Goal: Task Accomplishment & Management: Complete application form

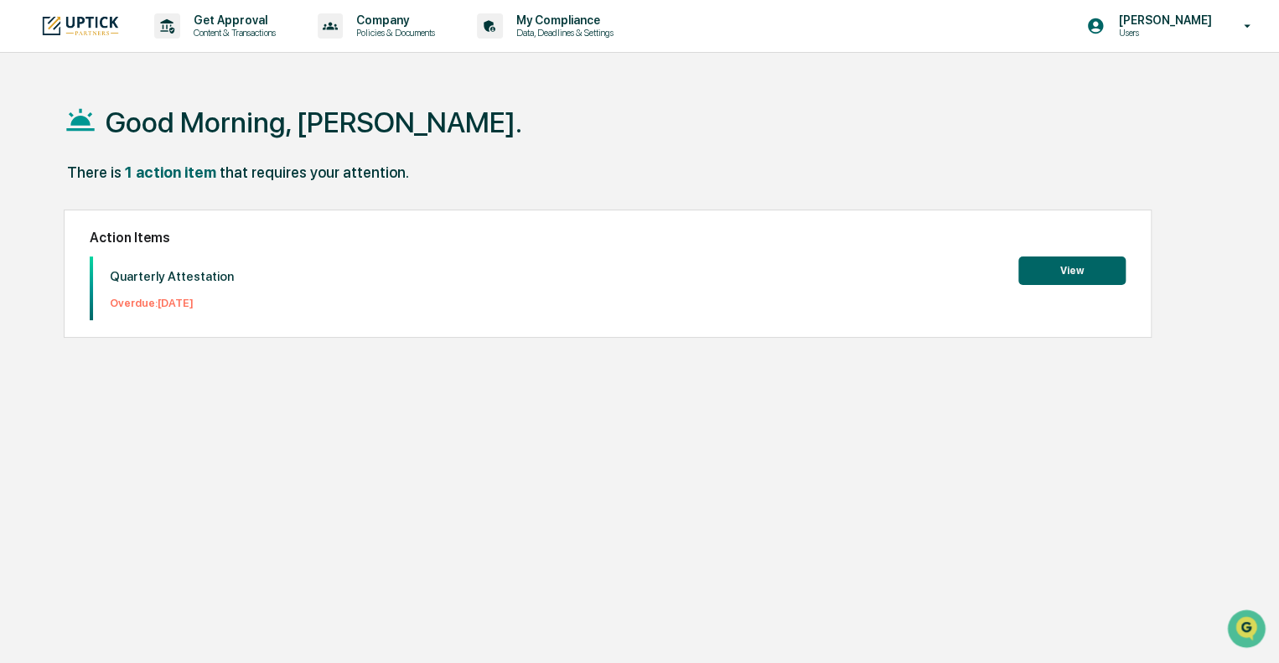
click at [1061, 271] on button "View" at bounding box center [1071, 270] width 107 height 28
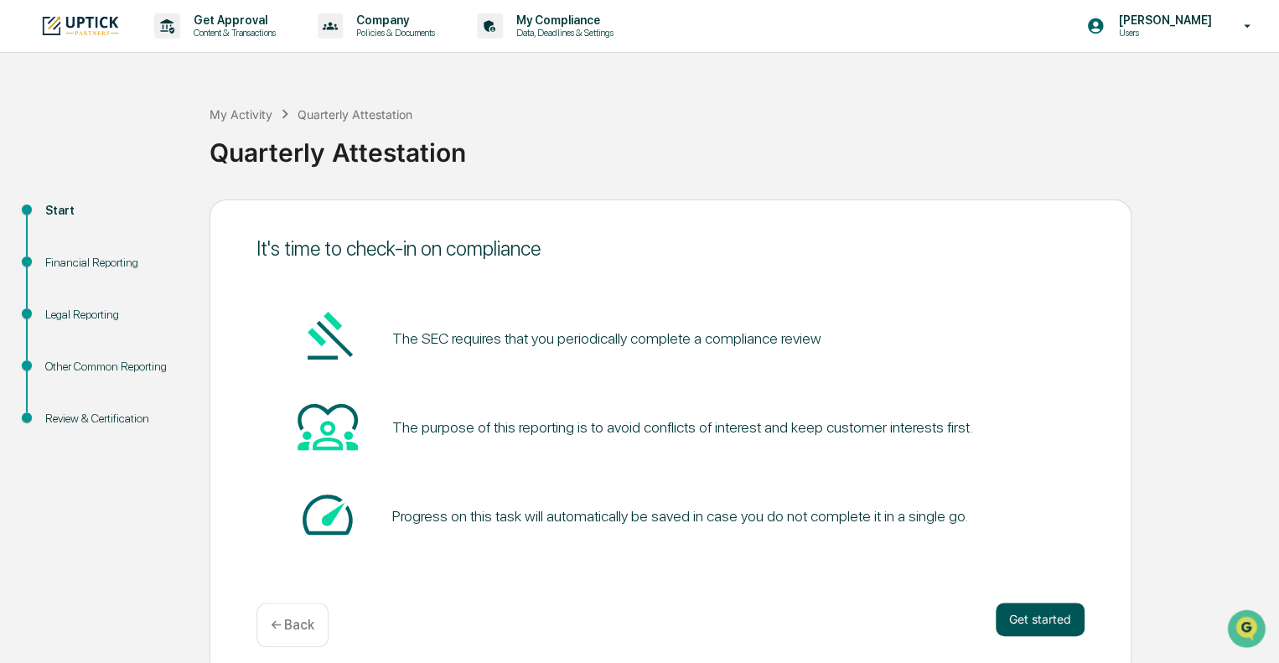
click at [1050, 627] on button "Get started" at bounding box center [1039, 619] width 89 height 34
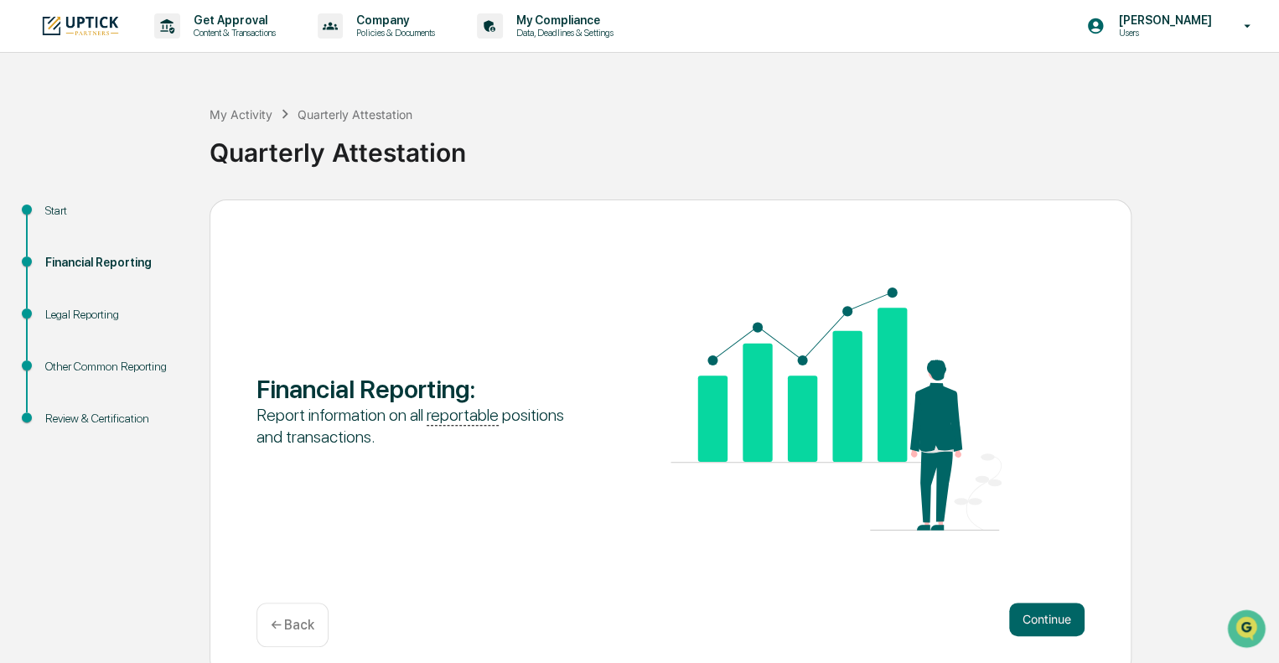
click at [1050, 627] on button "Continue" at bounding box center [1046, 619] width 75 height 34
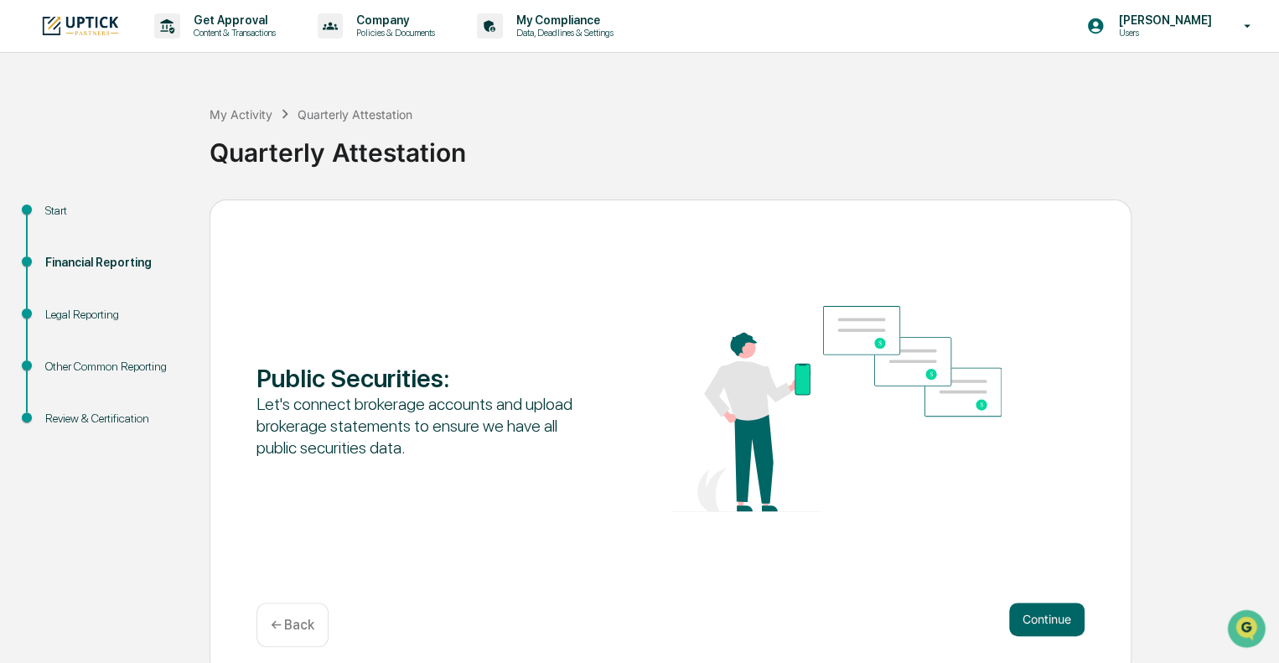
click at [1050, 627] on button "Continue" at bounding box center [1046, 619] width 75 height 34
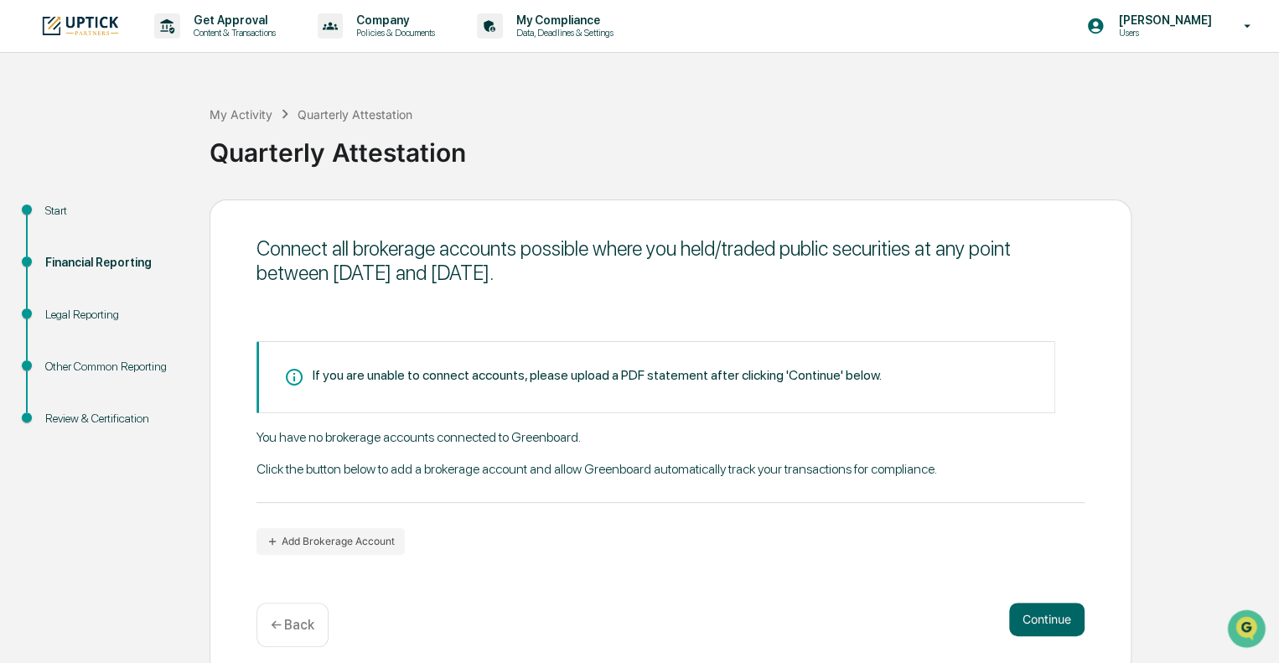
click at [263, 630] on div "← Back" at bounding box center [292, 624] width 72 height 44
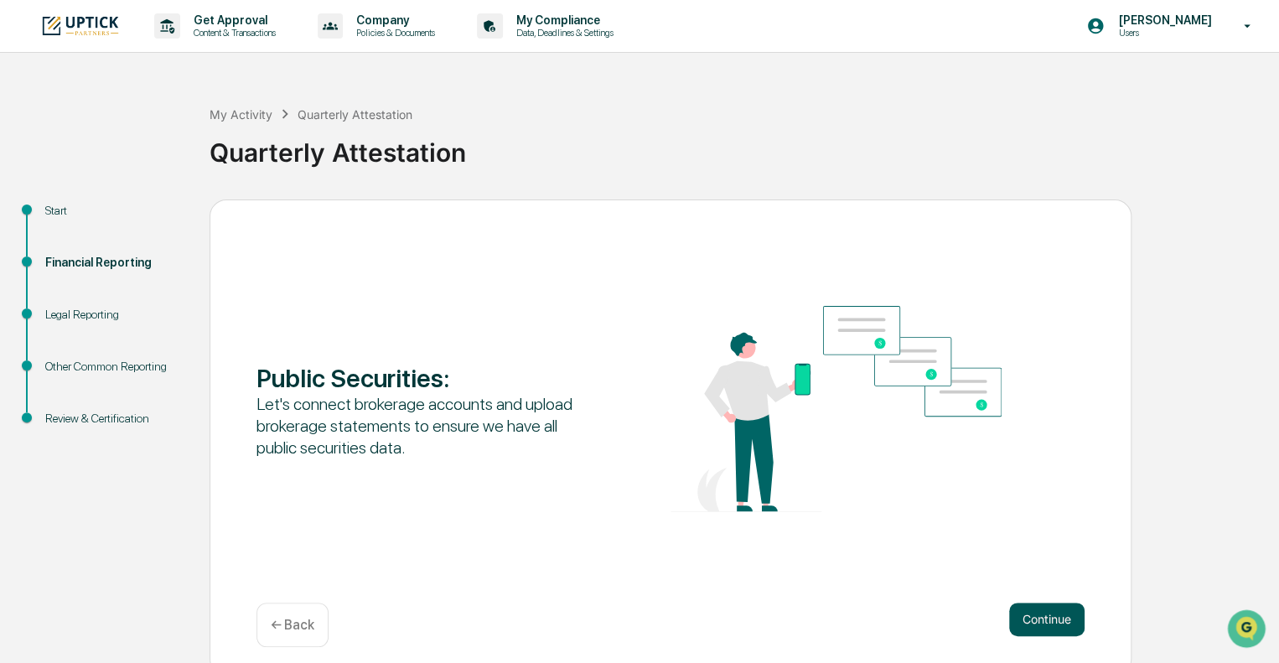
click at [1028, 623] on button "Continue" at bounding box center [1046, 619] width 75 height 34
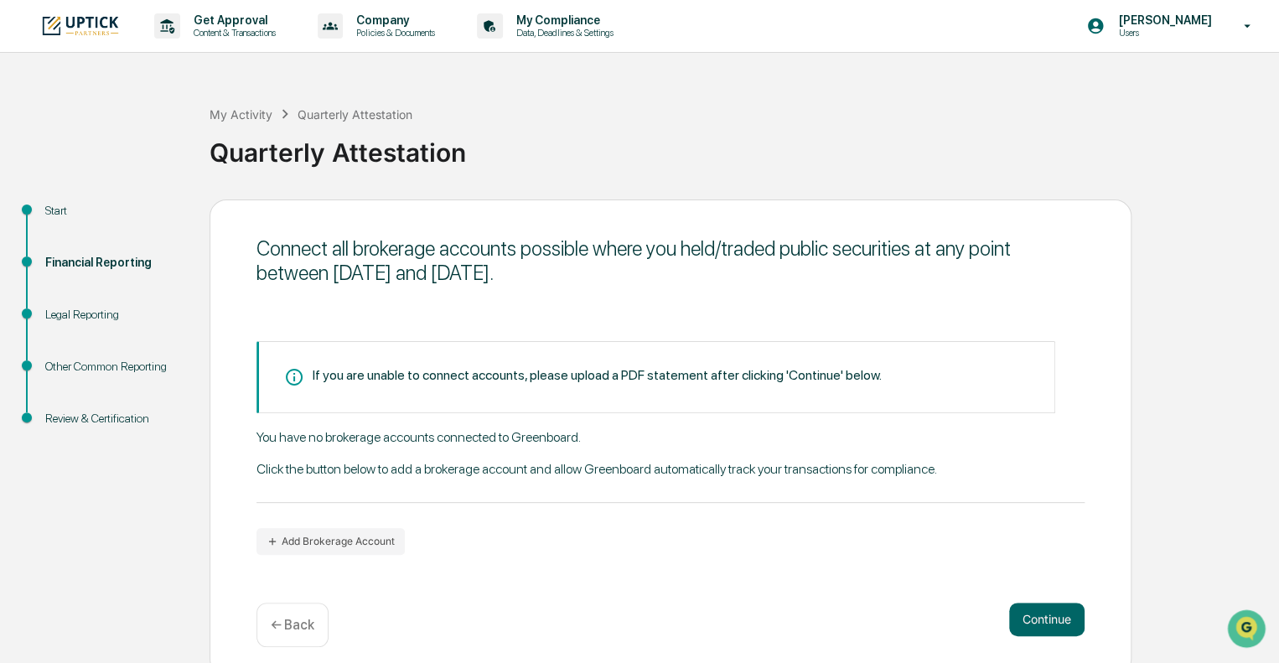
click at [332, 558] on div "Connect all brokerage accounts possible where you held/traded public securities…" at bounding box center [670, 437] width 922 height 476
click at [364, 542] on button "Add Brokerage Account" at bounding box center [330, 541] width 148 height 27
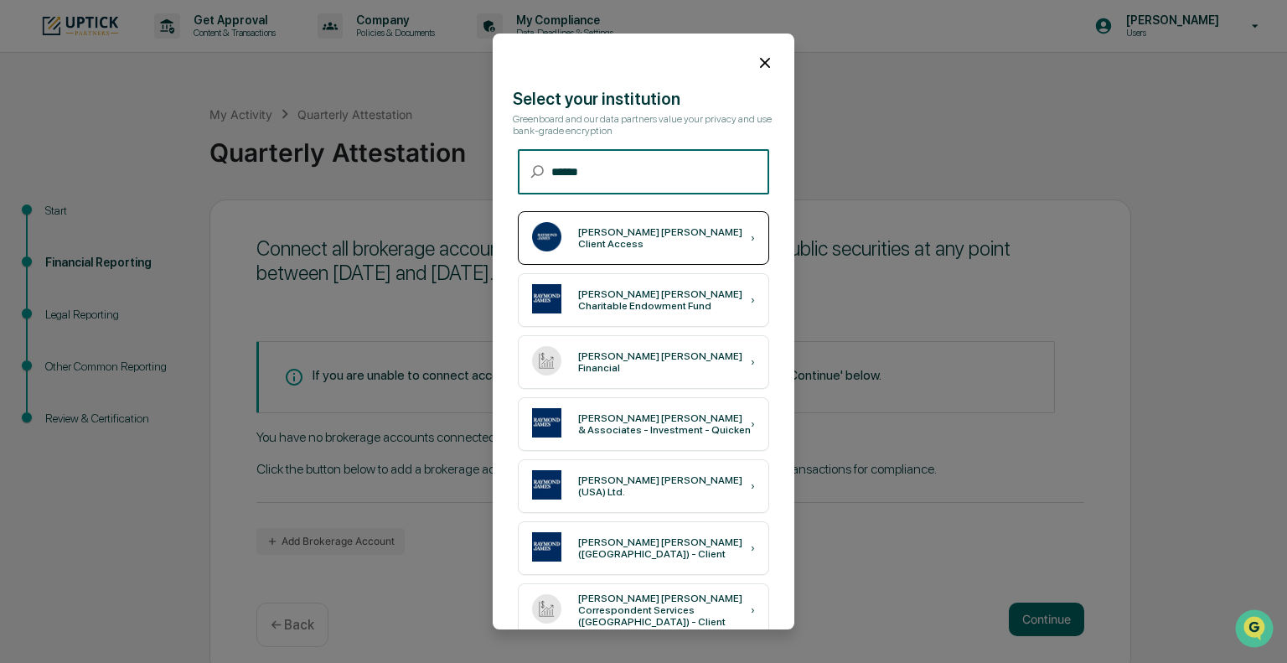
type input "******"
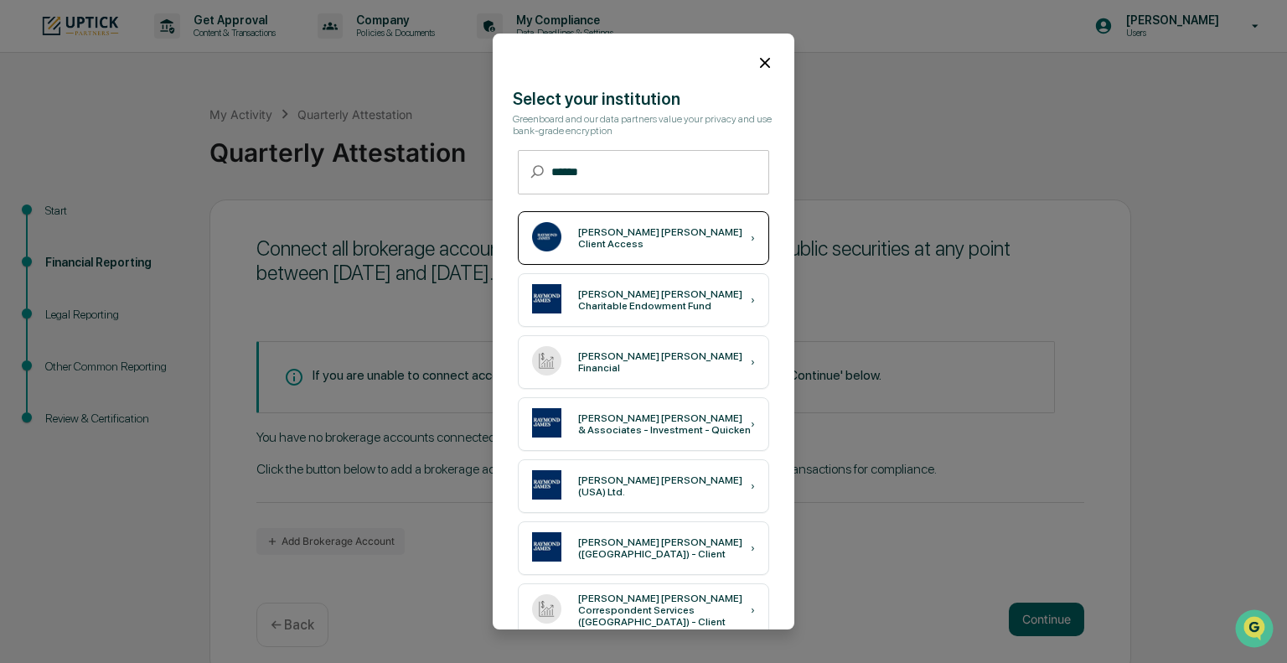
click at [644, 251] on div "[PERSON_NAME] [PERSON_NAME] Client Access ›" at bounding box center [643, 238] width 251 height 54
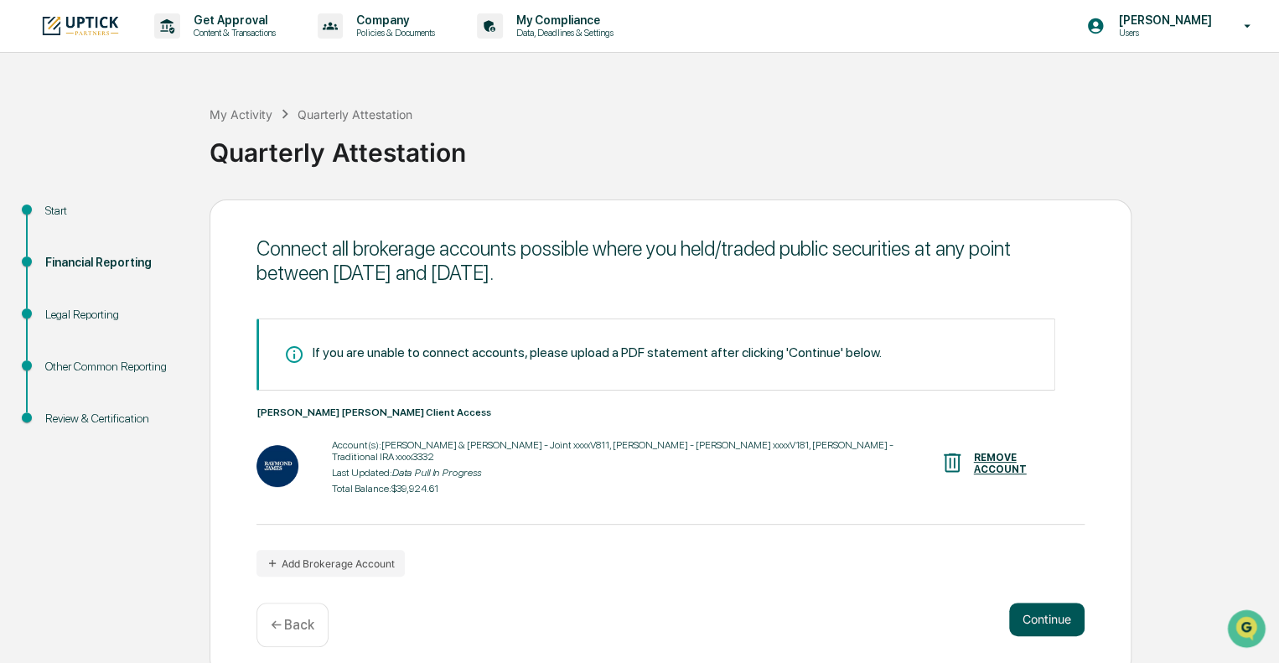
click at [1049, 608] on button "Continue" at bounding box center [1046, 619] width 75 height 34
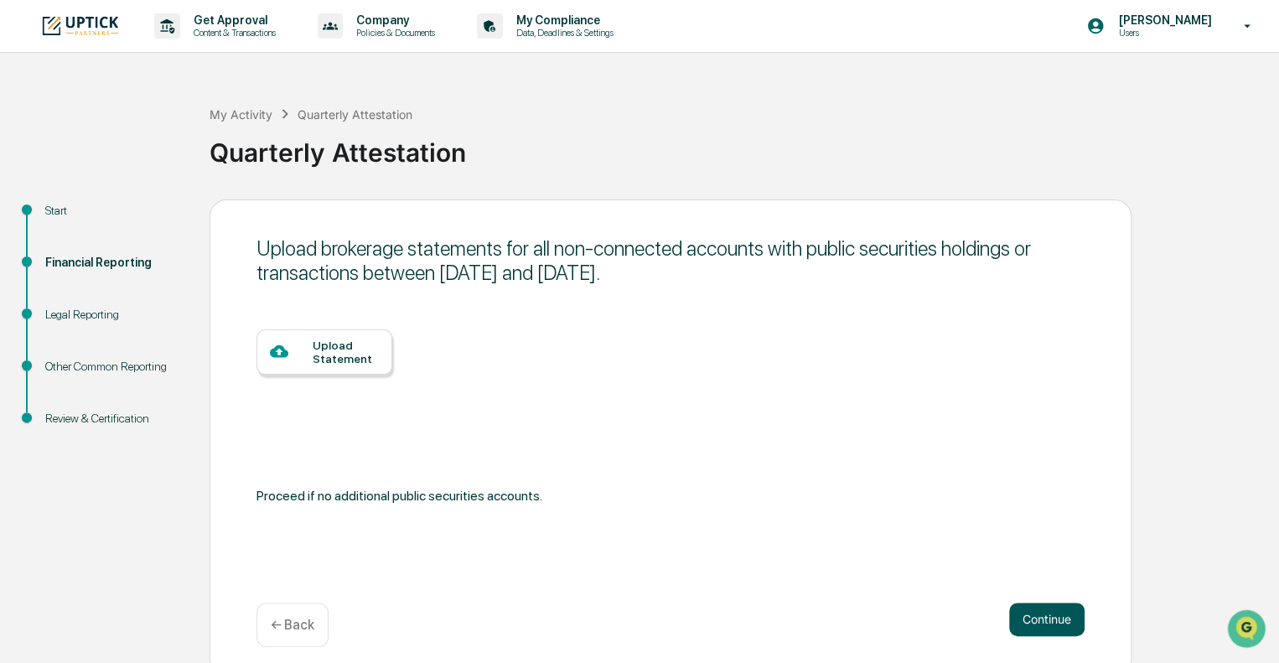
click at [1049, 608] on button "Continue" at bounding box center [1046, 619] width 75 height 34
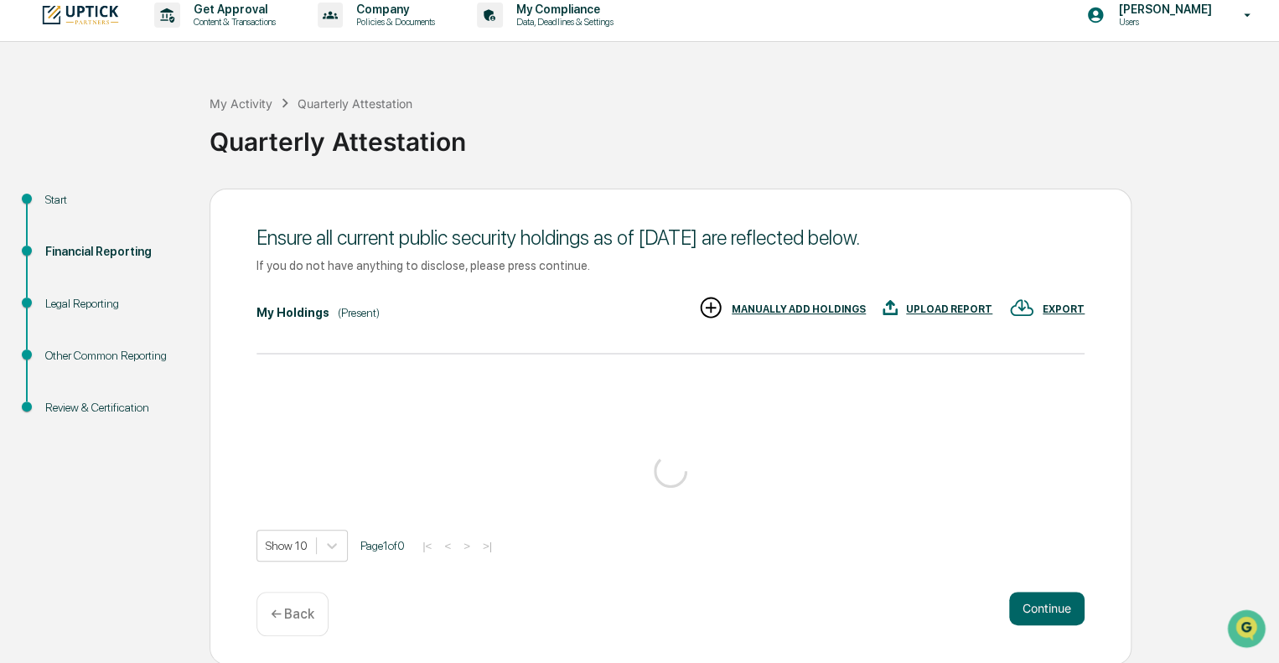
scroll to position [40, 0]
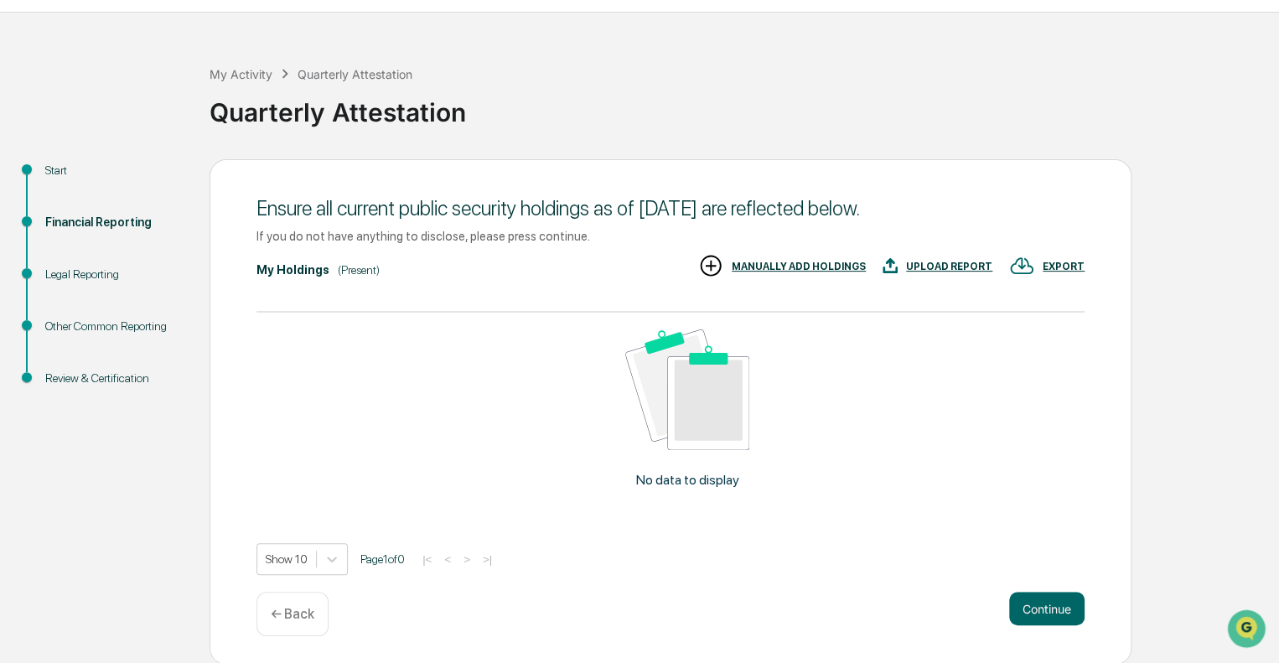
click at [319, 599] on div "← Back" at bounding box center [292, 614] width 72 height 44
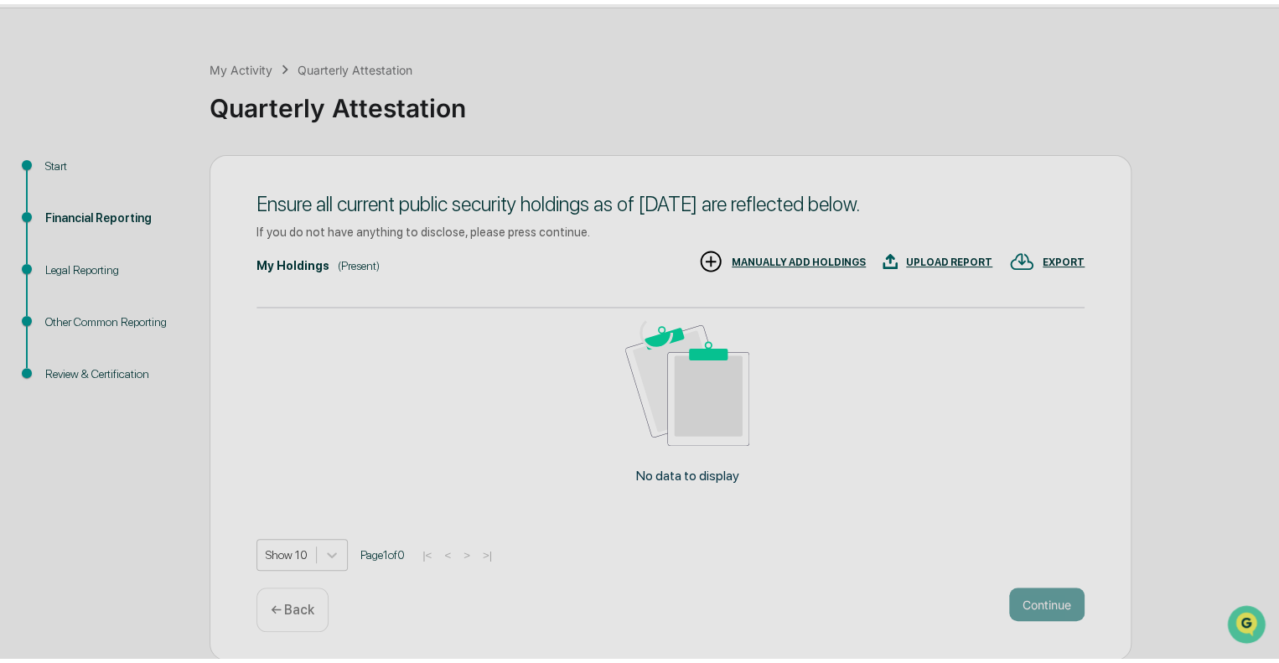
scroll to position [11, 0]
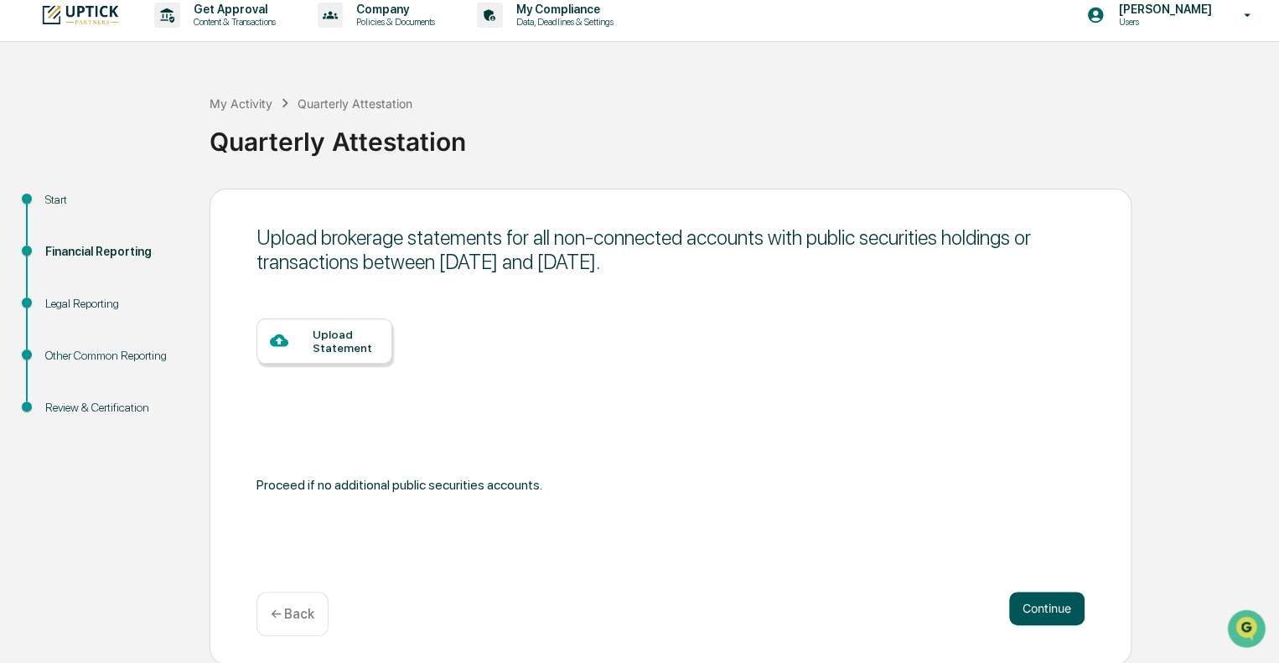
click at [1037, 606] on button "Continue" at bounding box center [1046, 609] width 75 height 34
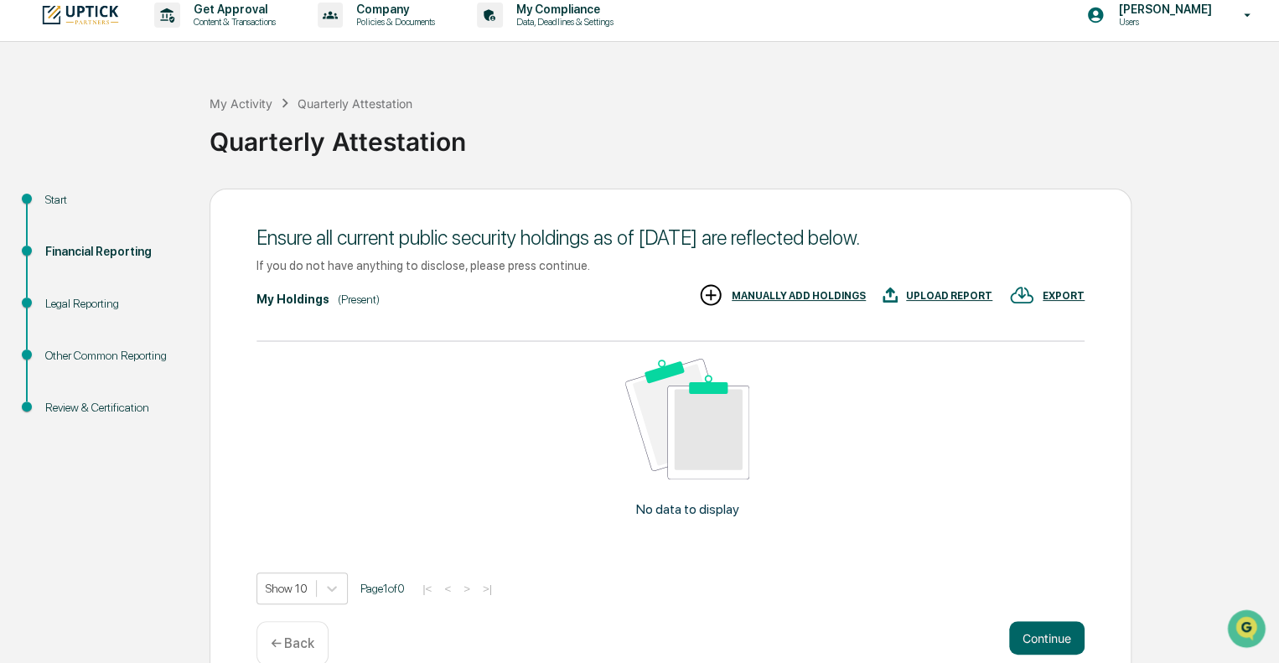
click at [324, 639] on div "← Back" at bounding box center [292, 643] width 72 height 44
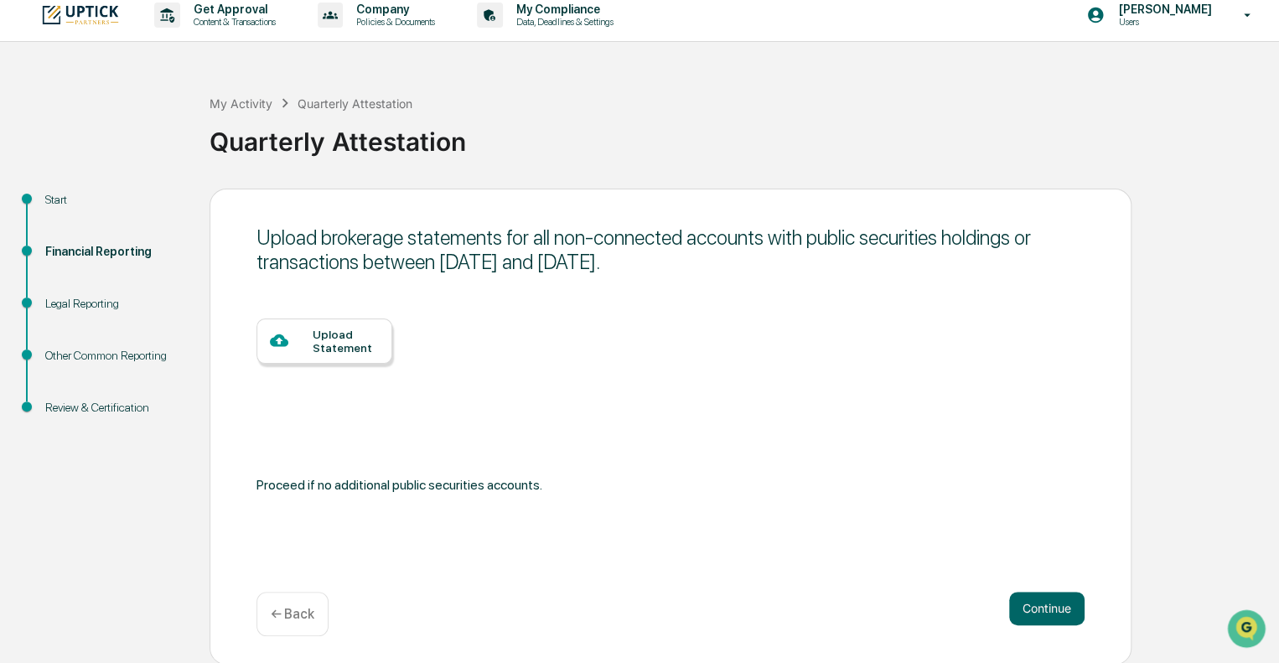
click at [286, 596] on div "← Back" at bounding box center [292, 614] width 72 height 44
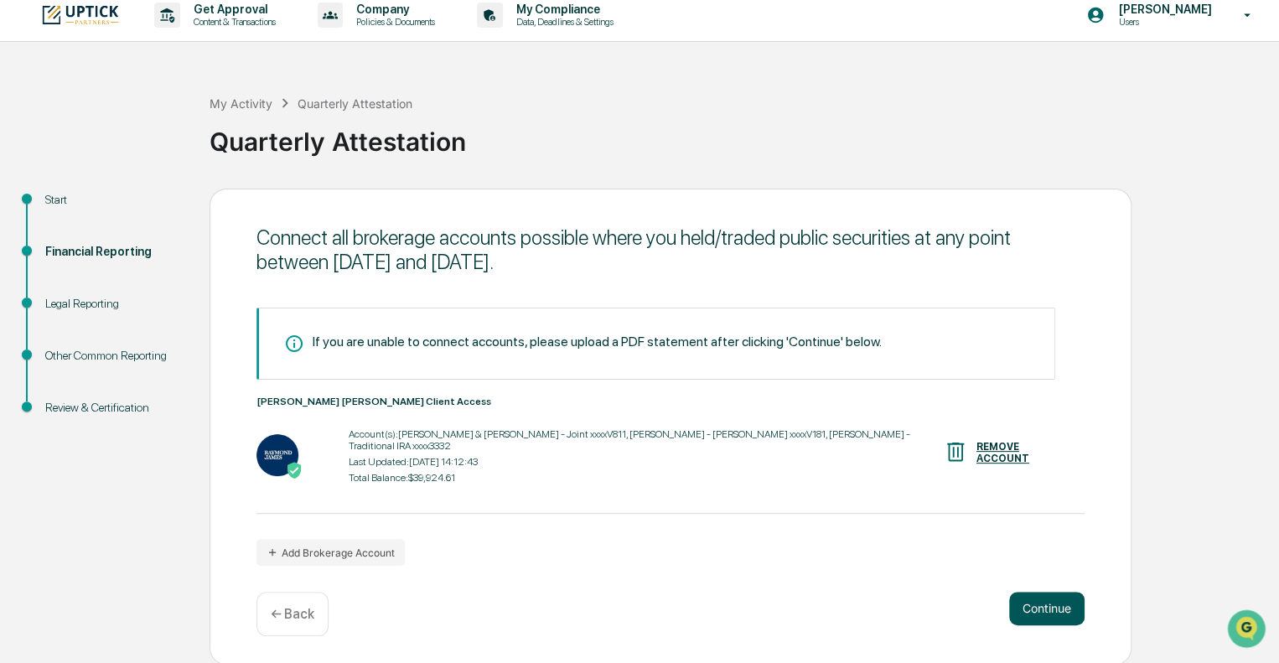
click at [1028, 607] on button "Continue" at bounding box center [1046, 609] width 75 height 34
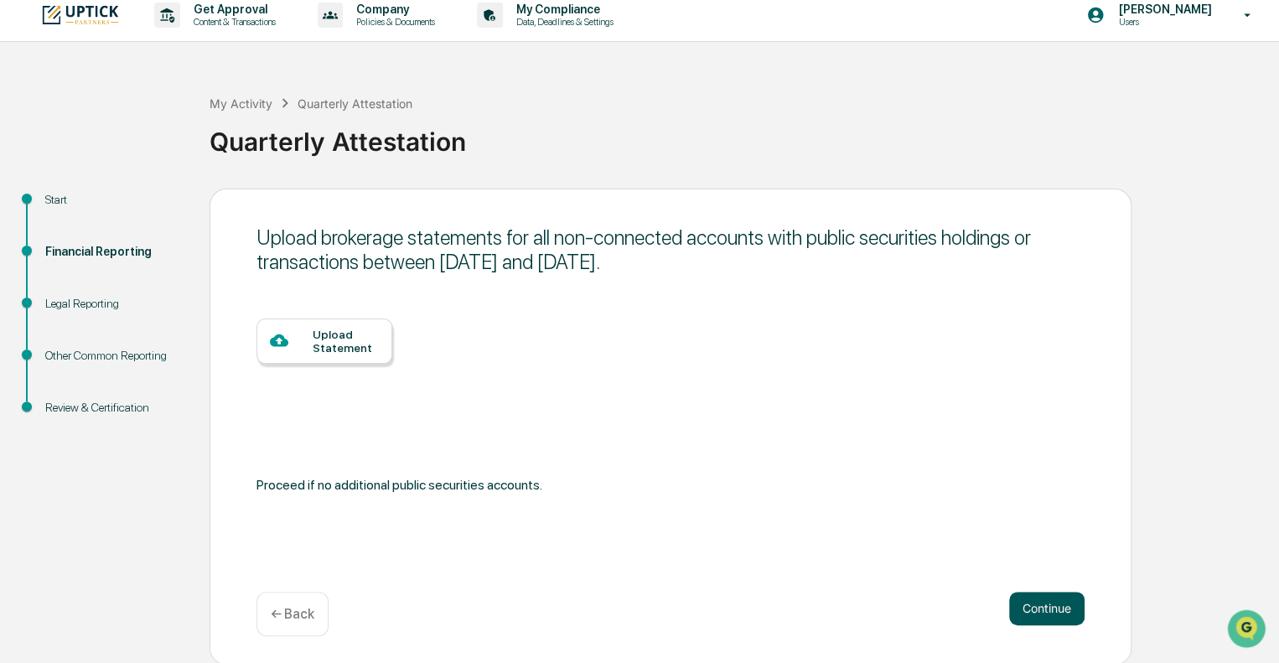
click at [1028, 607] on button "Continue" at bounding box center [1046, 609] width 75 height 34
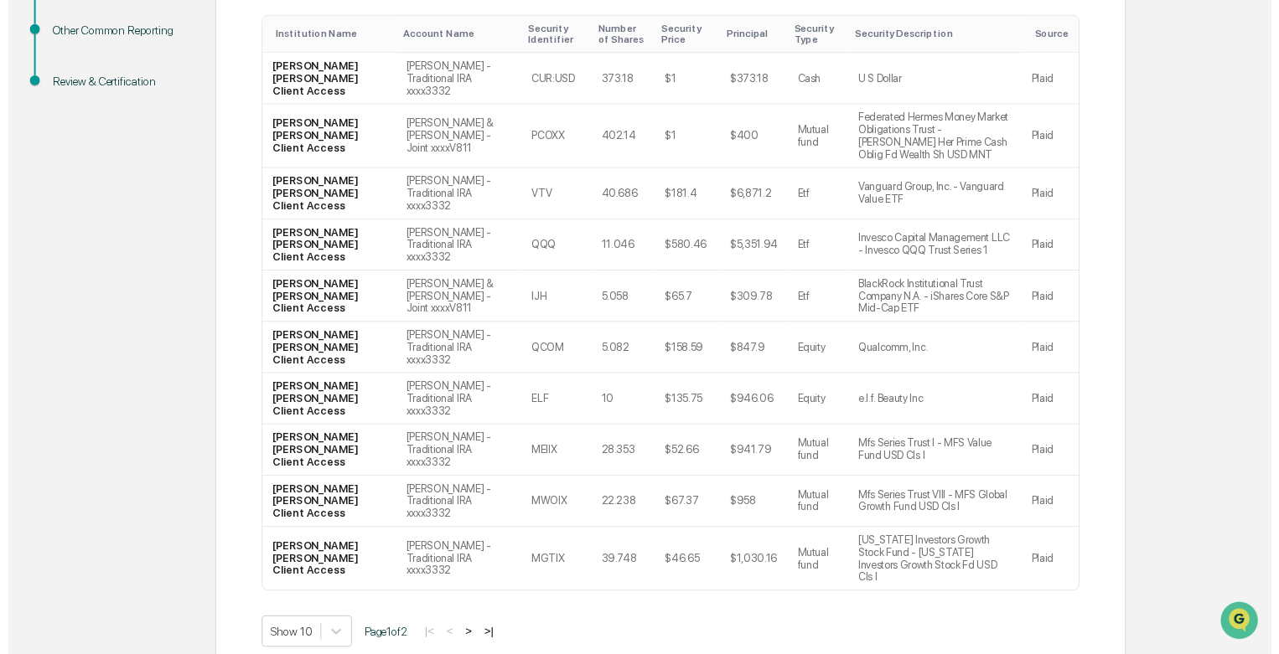
scroll to position [396, 0]
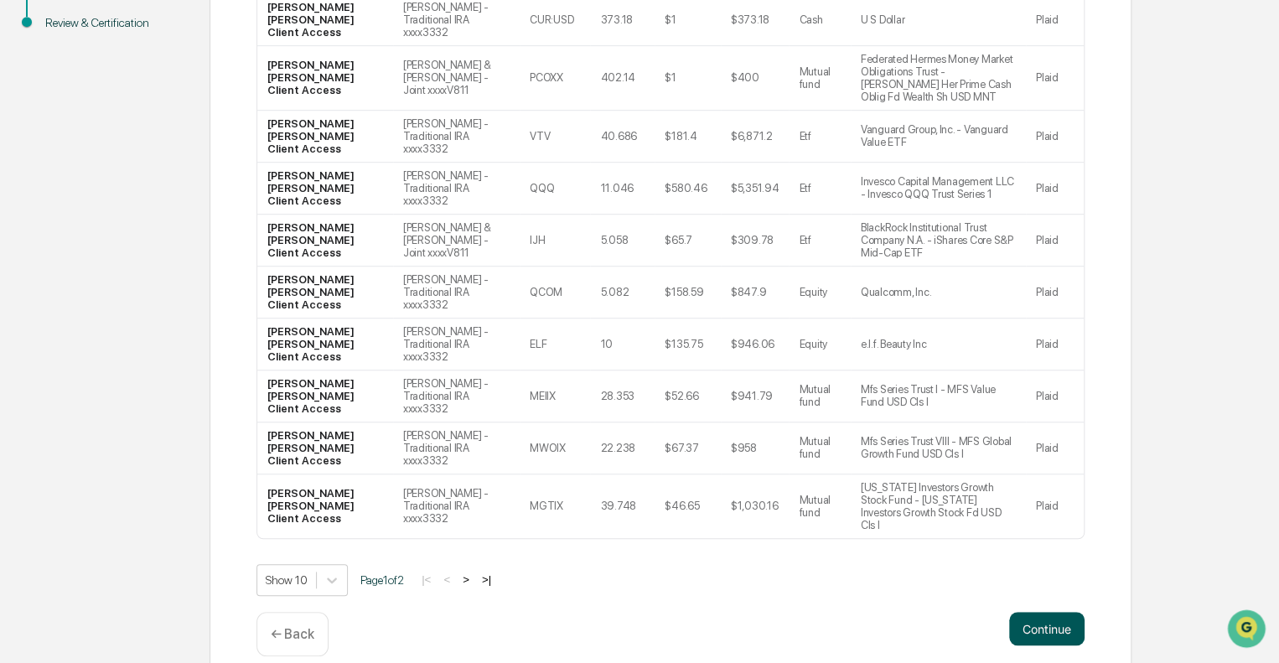
click at [1024, 612] on button "Continue" at bounding box center [1046, 629] width 75 height 34
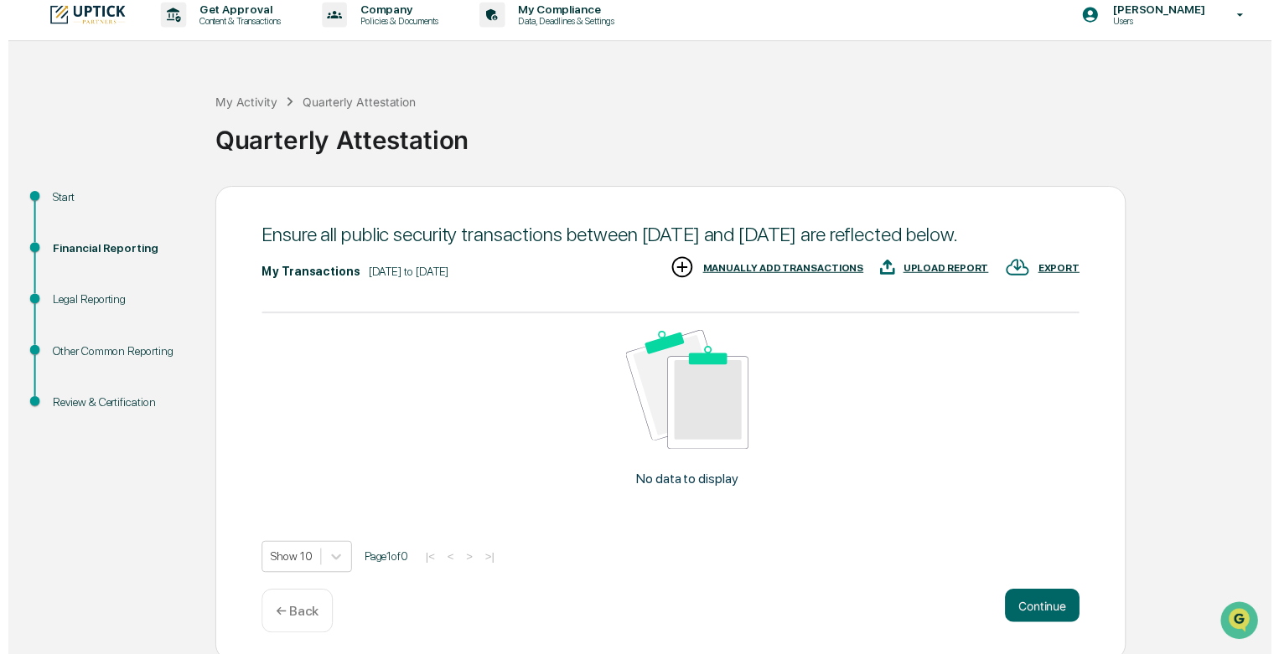
scroll to position [40, 0]
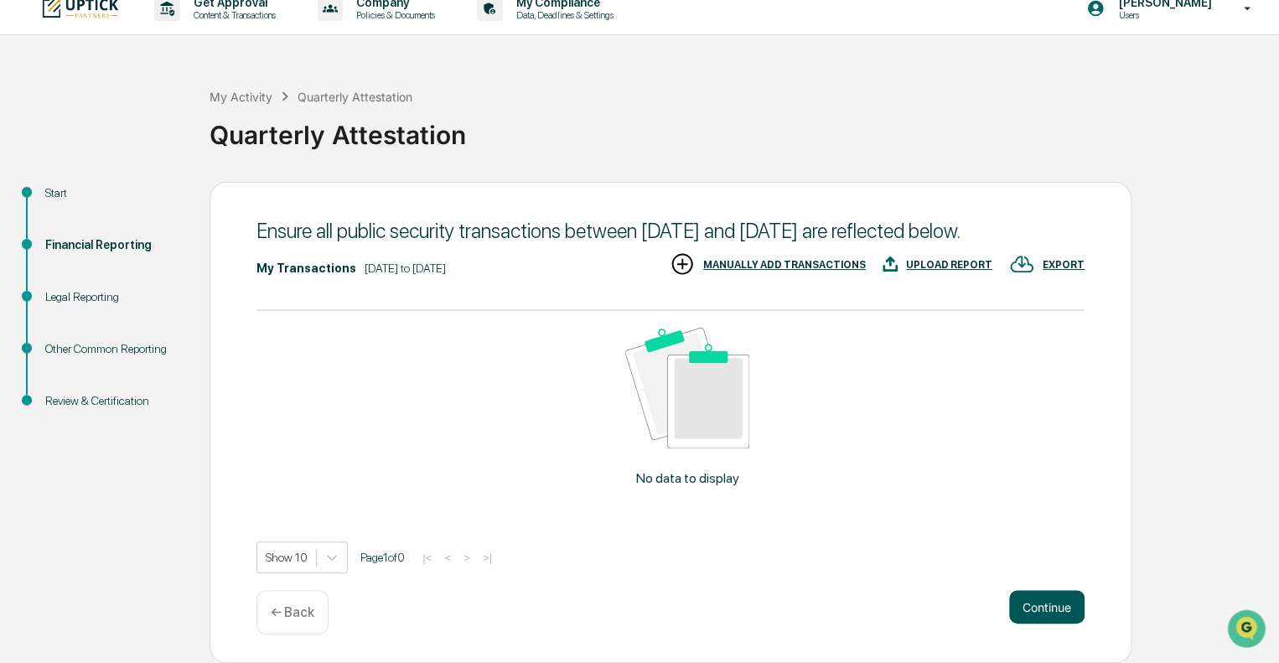
click at [1061, 602] on button "Continue" at bounding box center [1046, 607] width 75 height 34
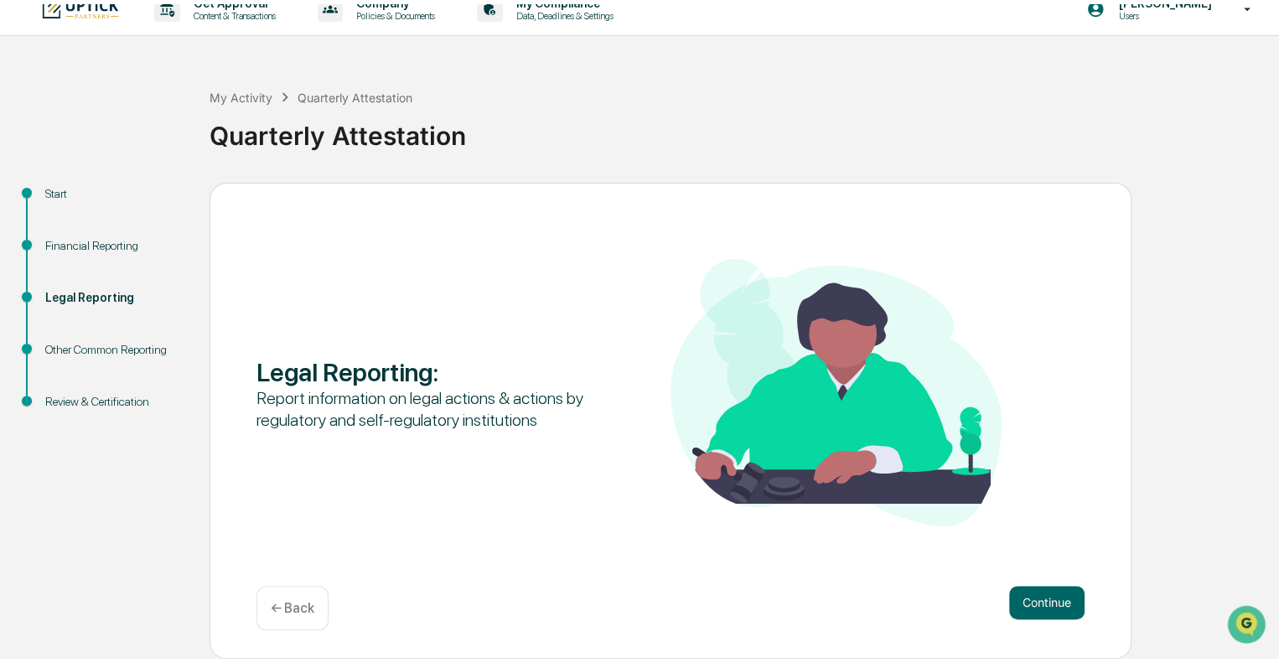
scroll to position [11, 0]
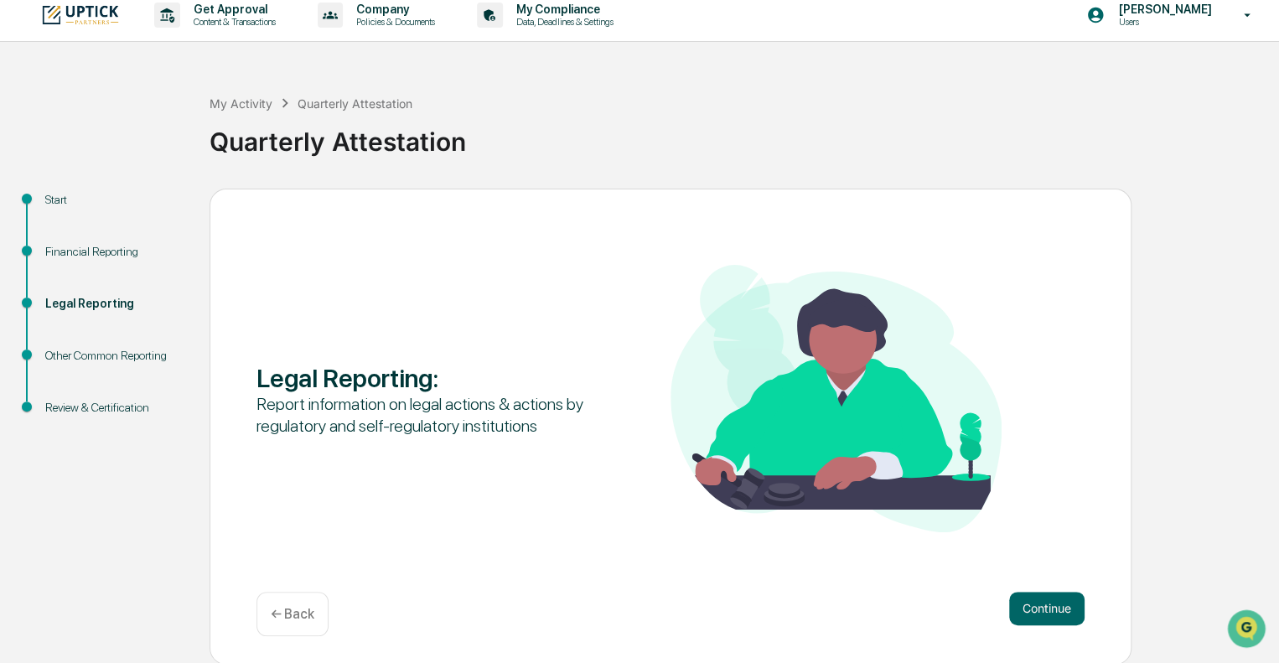
click at [1061, 602] on button "Continue" at bounding box center [1046, 609] width 75 height 34
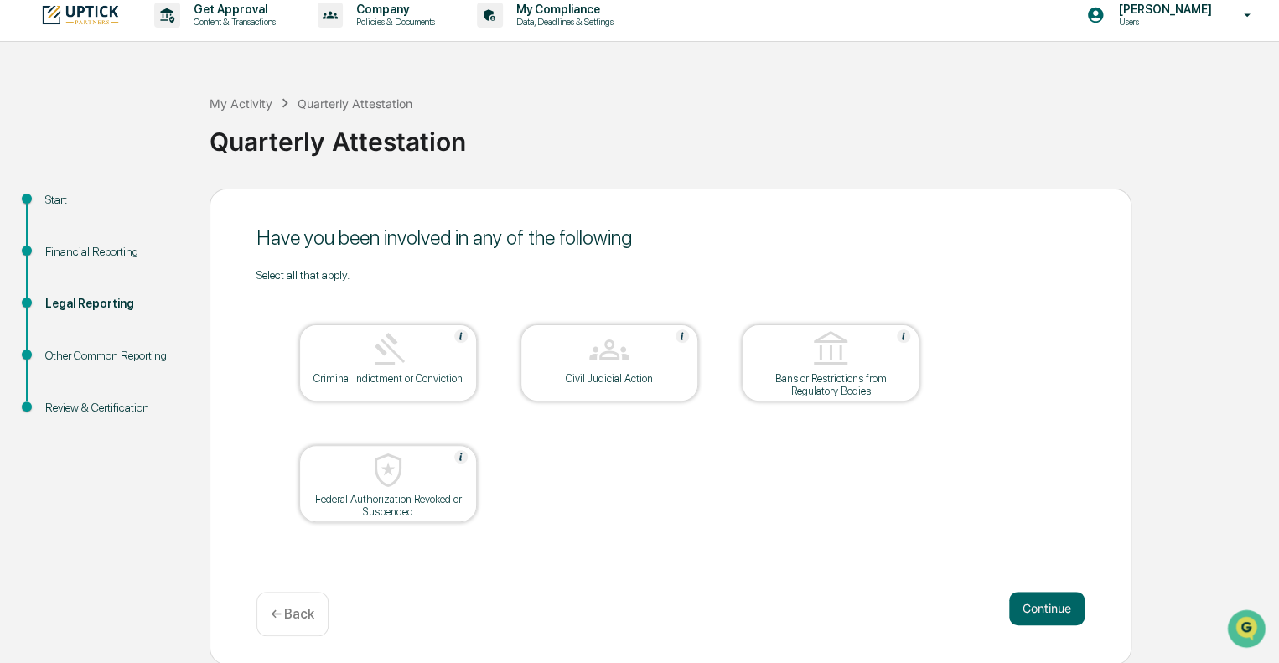
click at [1061, 602] on button "Continue" at bounding box center [1046, 609] width 75 height 34
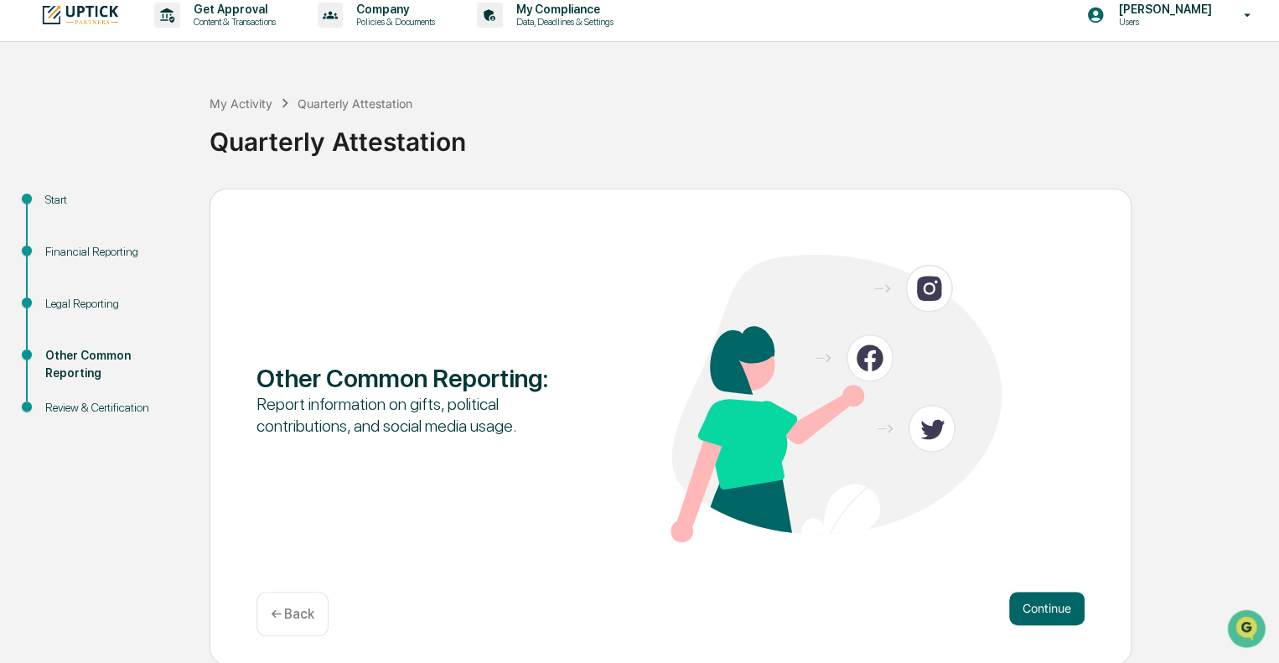
click at [1061, 602] on button "Continue" at bounding box center [1046, 609] width 75 height 34
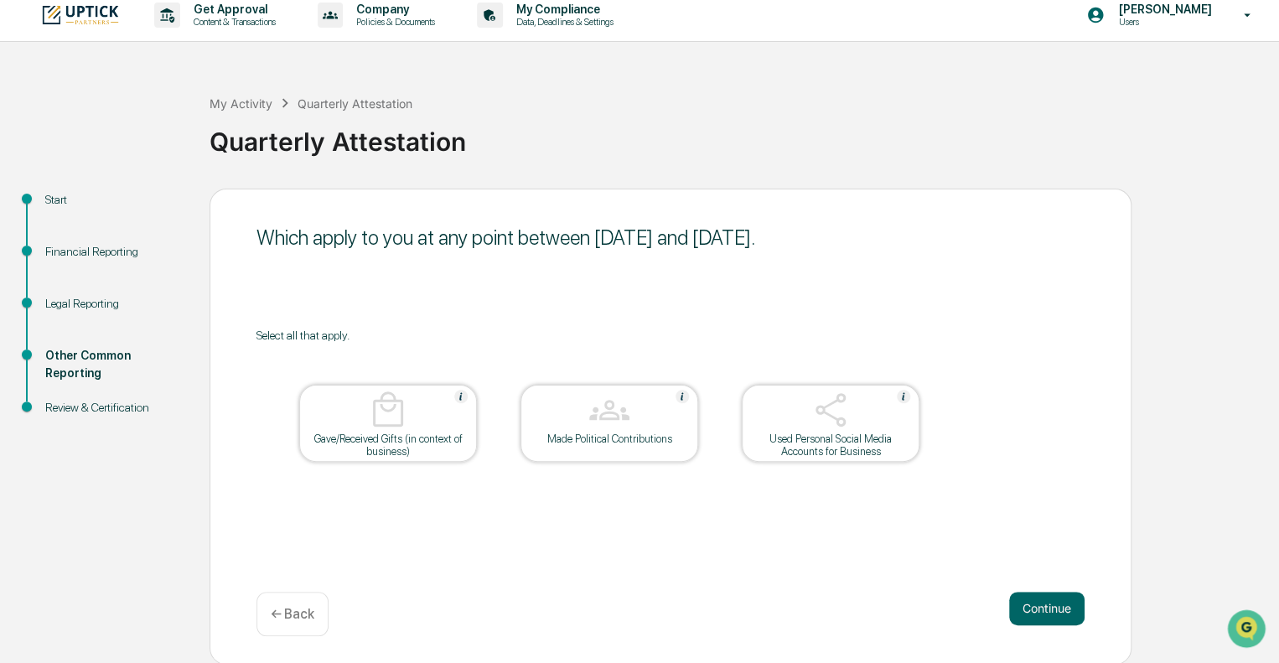
click at [1061, 602] on button "Continue" at bounding box center [1046, 609] width 75 height 34
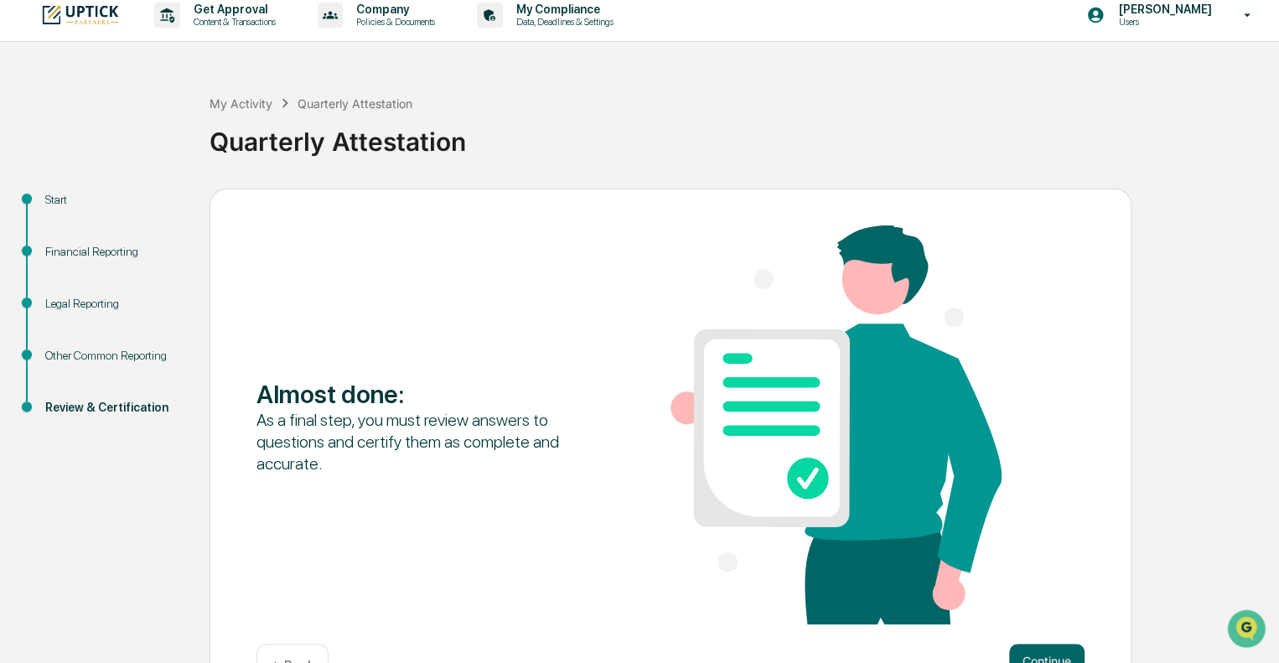
scroll to position [64, 0]
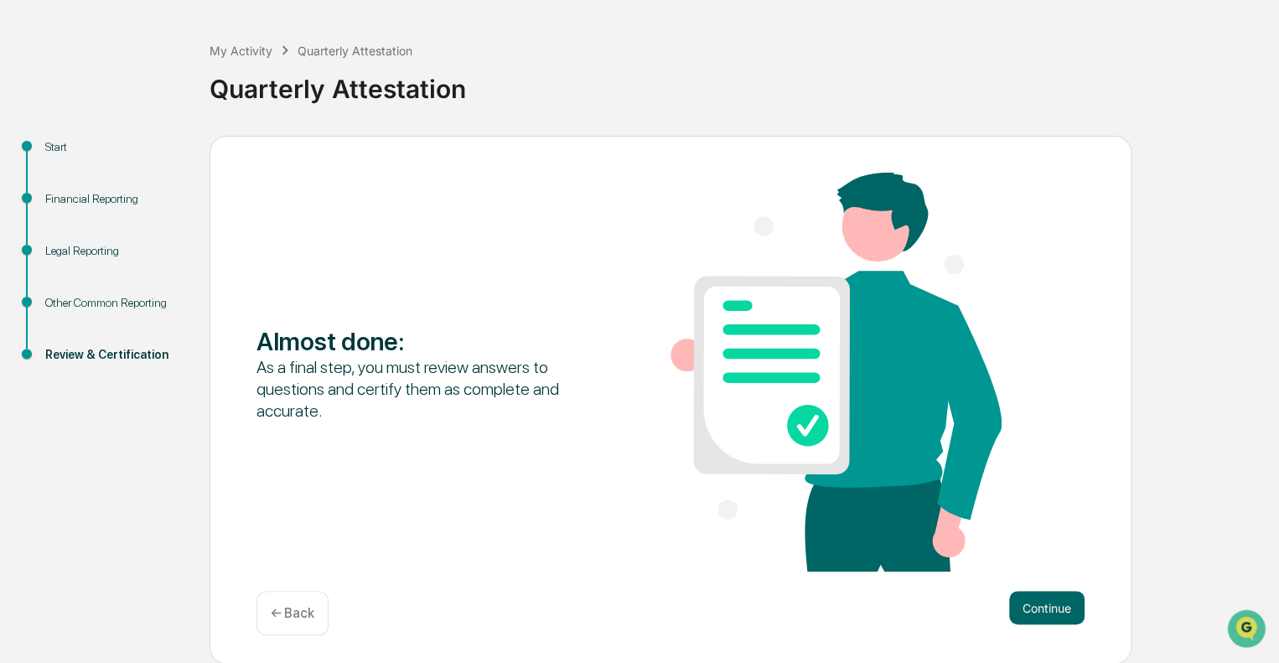
click at [562, 574] on div "Almost done : As a final step, you must review answers to questions and certify…" at bounding box center [670, 400] width 922 height 529
click at [1042, 602] on button "Continue" at bounding box center [1046, 608] width 75 height 34
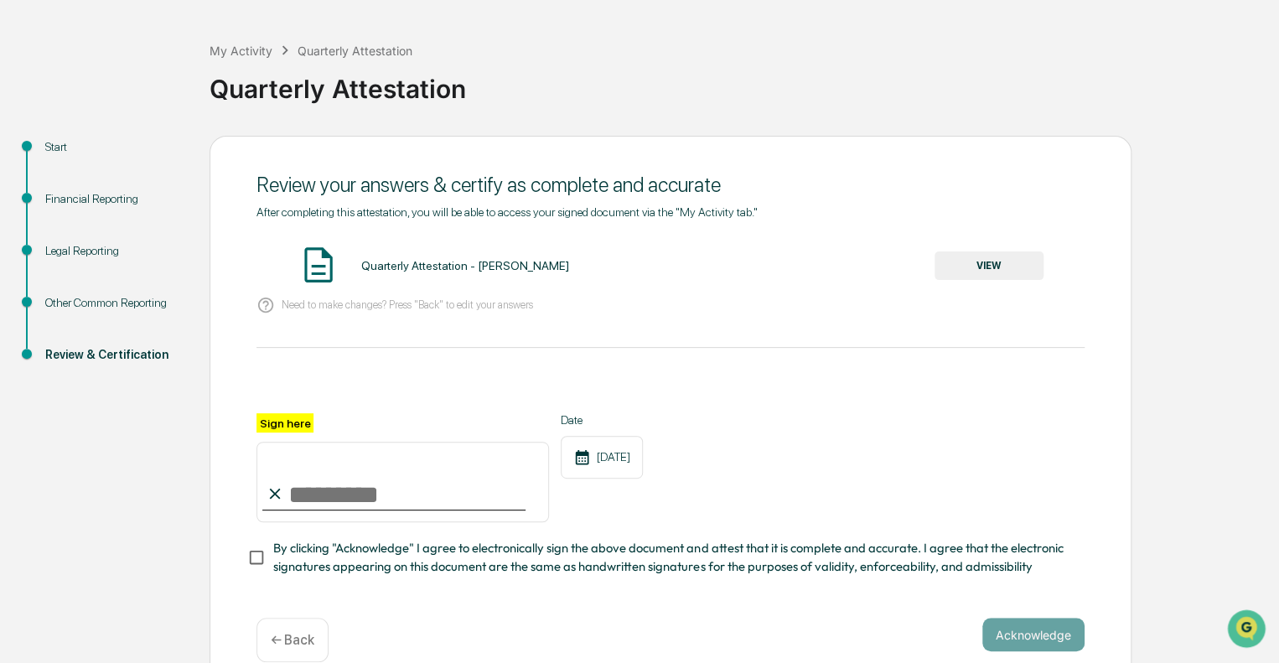
click at [995, 264] on button "VIEW" at bounding box center [988, 265] width 109 height 28
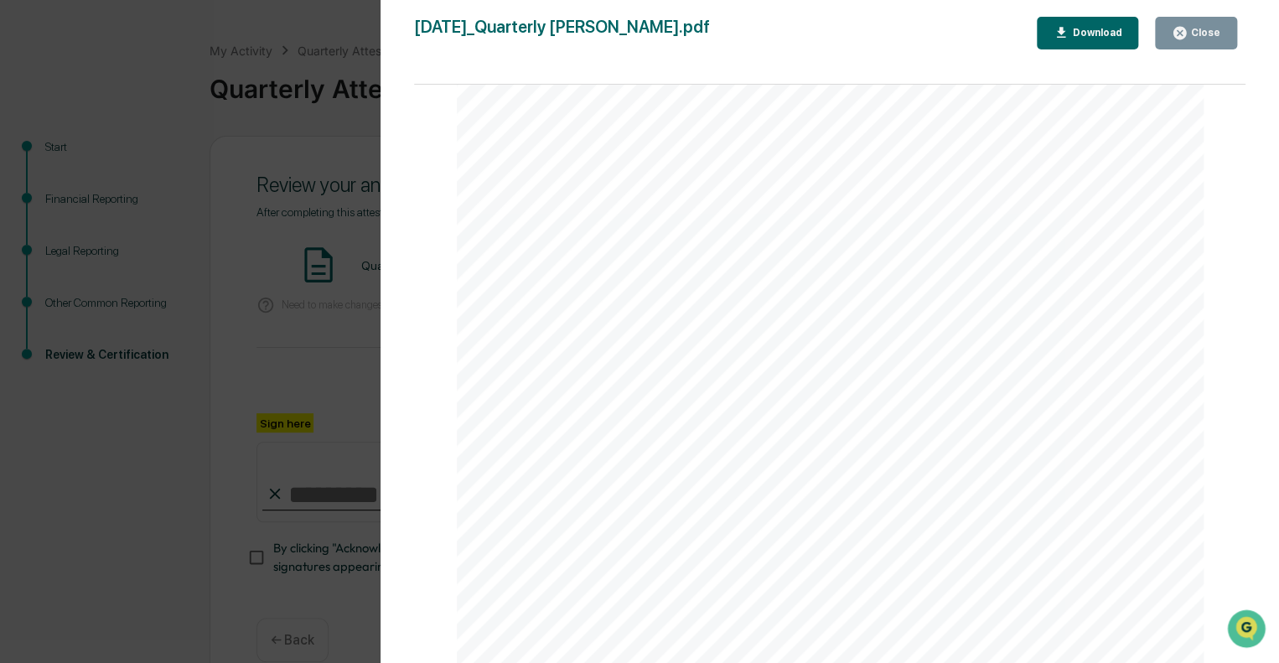
scroll to position [2552, 0]
click at [1189, 44] on button "Close" at bounding box center [1196, 33] width 82 height 33
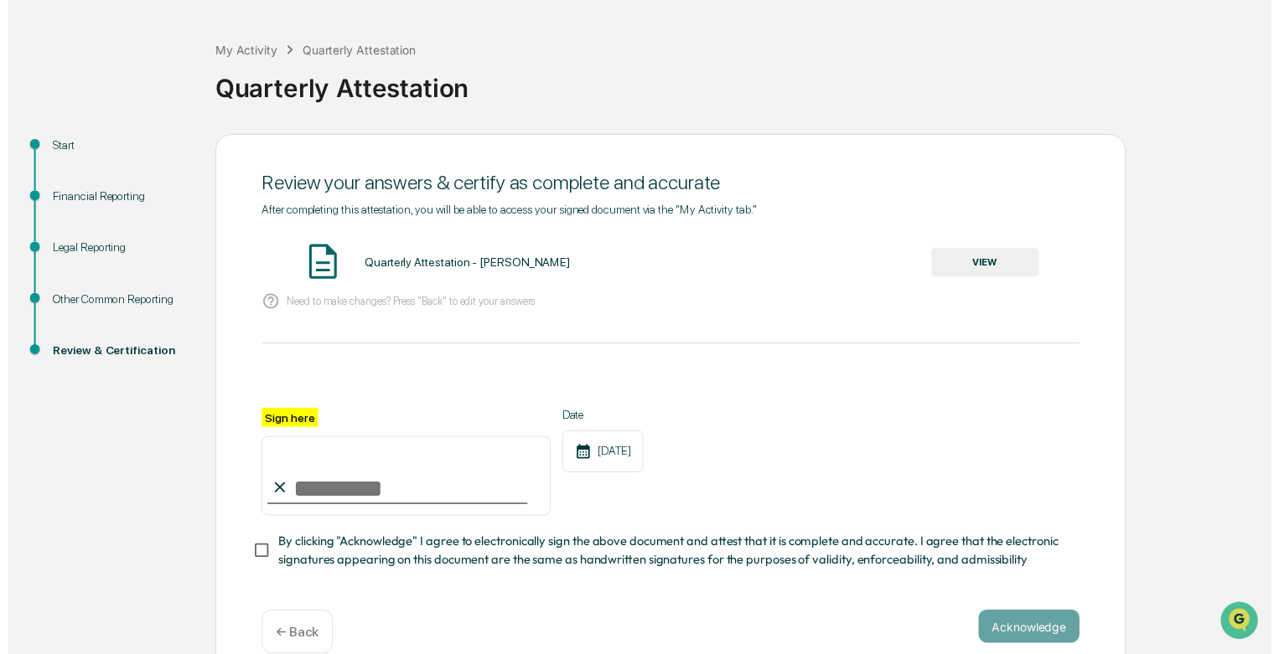
scroll to position [97, 0]
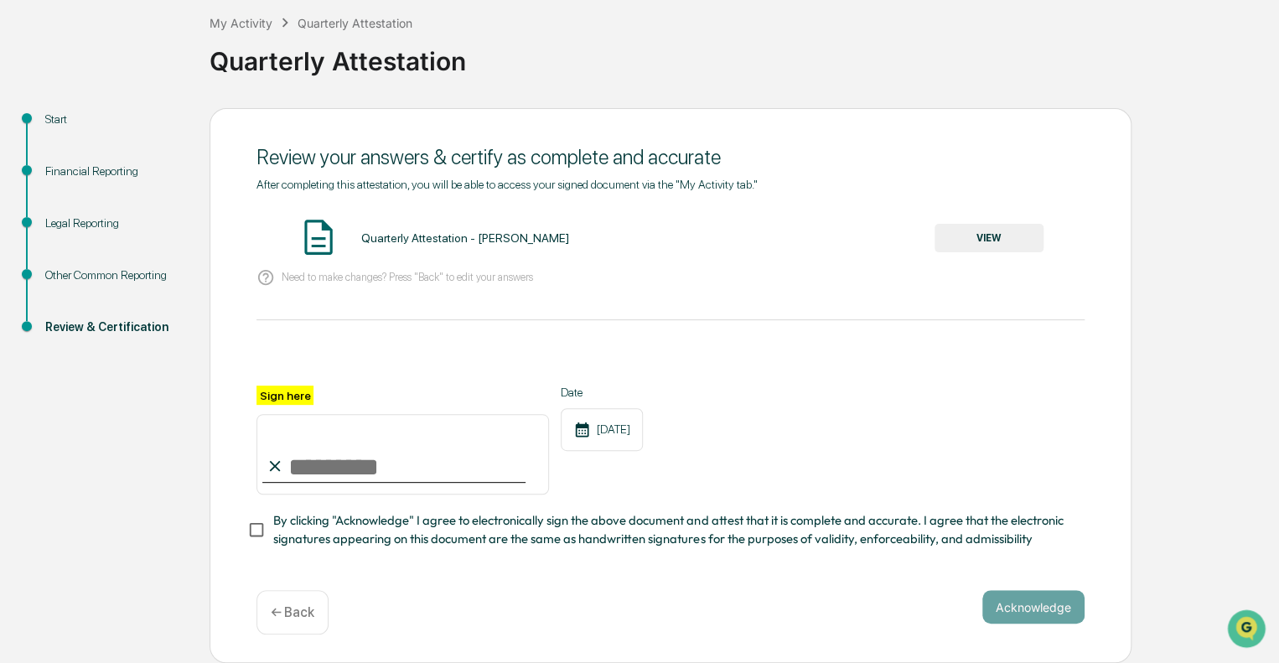
click at [305, 618] on p "← Back" at bounding box center [293, 612] width 44 height 16
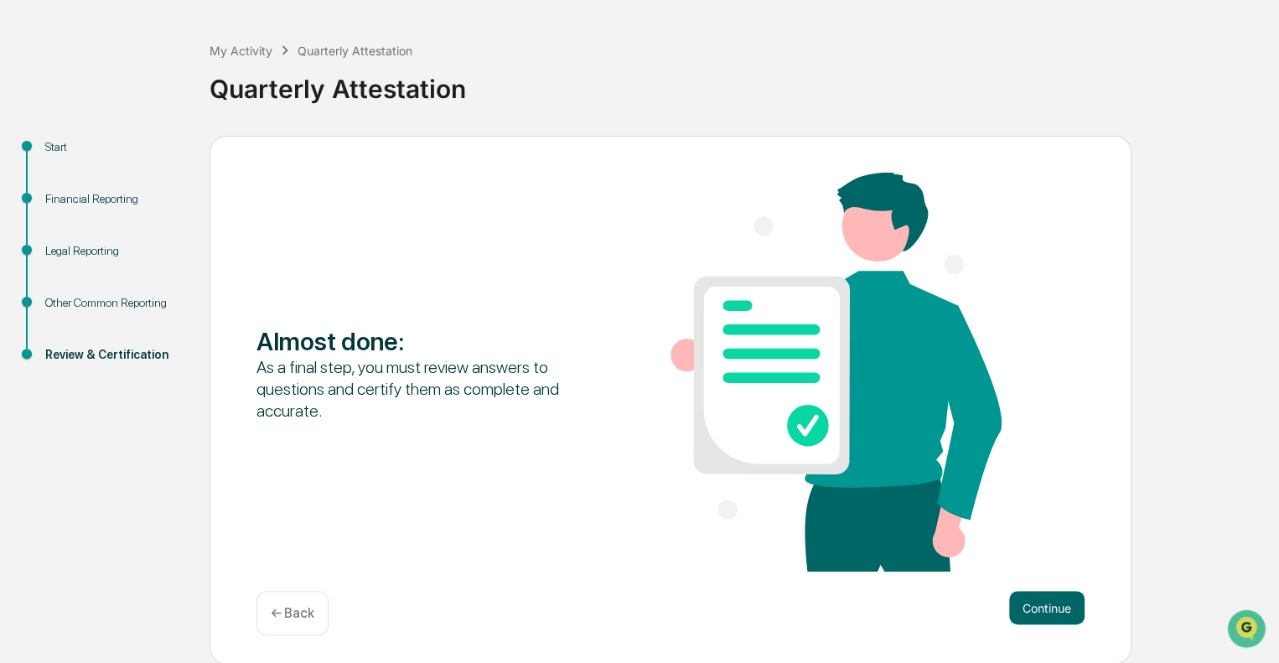
click at [305, 618] on p "← Back" at bounding box center [293, 613] width 44 height 16
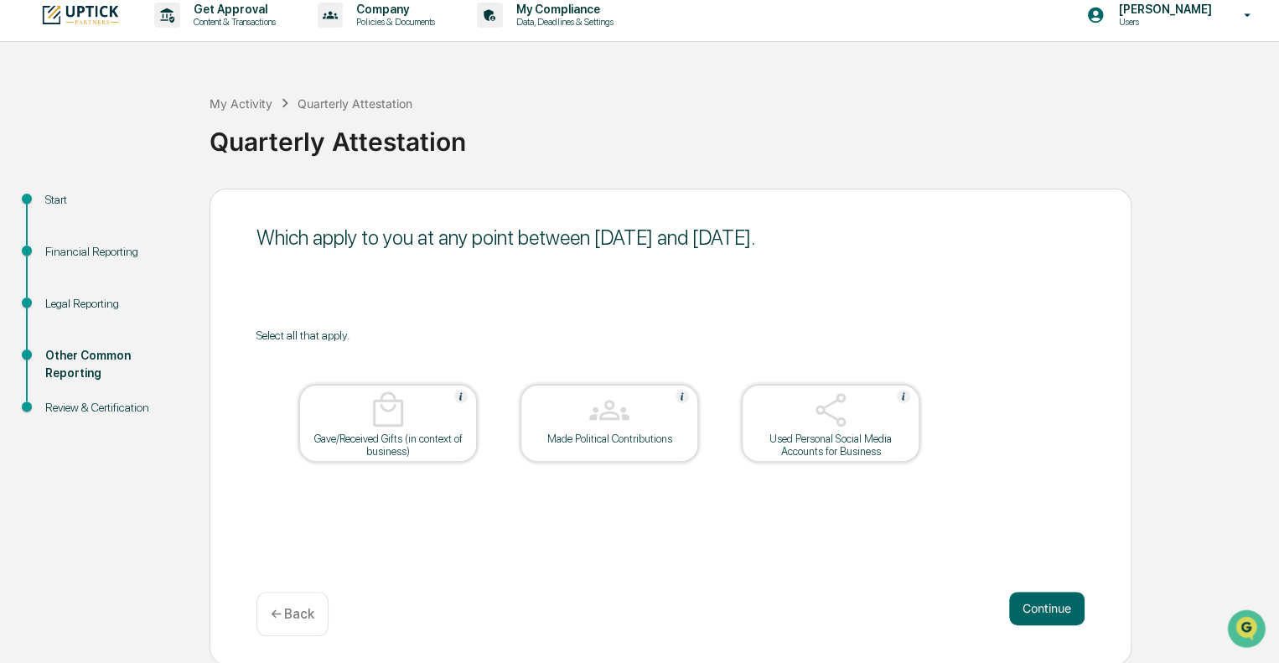
click at [305, 618] on p "← Back" at bounding box center [293, 614] width 44 height 16
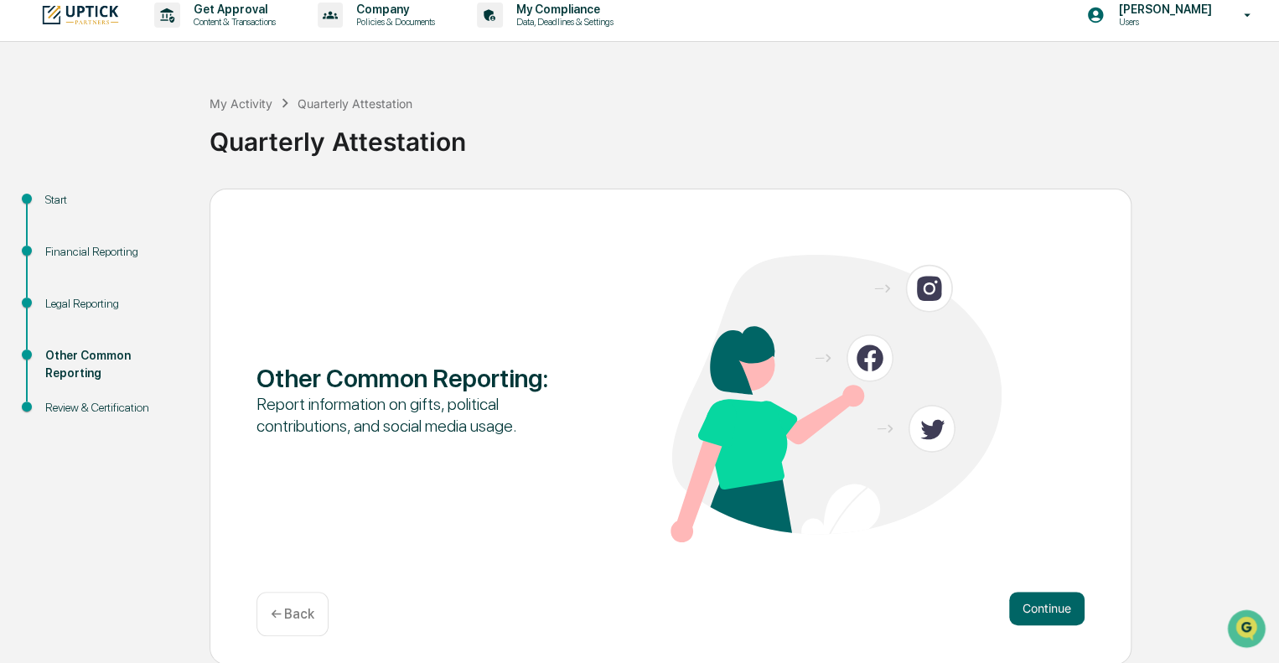
click at [305, 618] on p "← Back" at bounding box center [293, 614] width 44 height 16
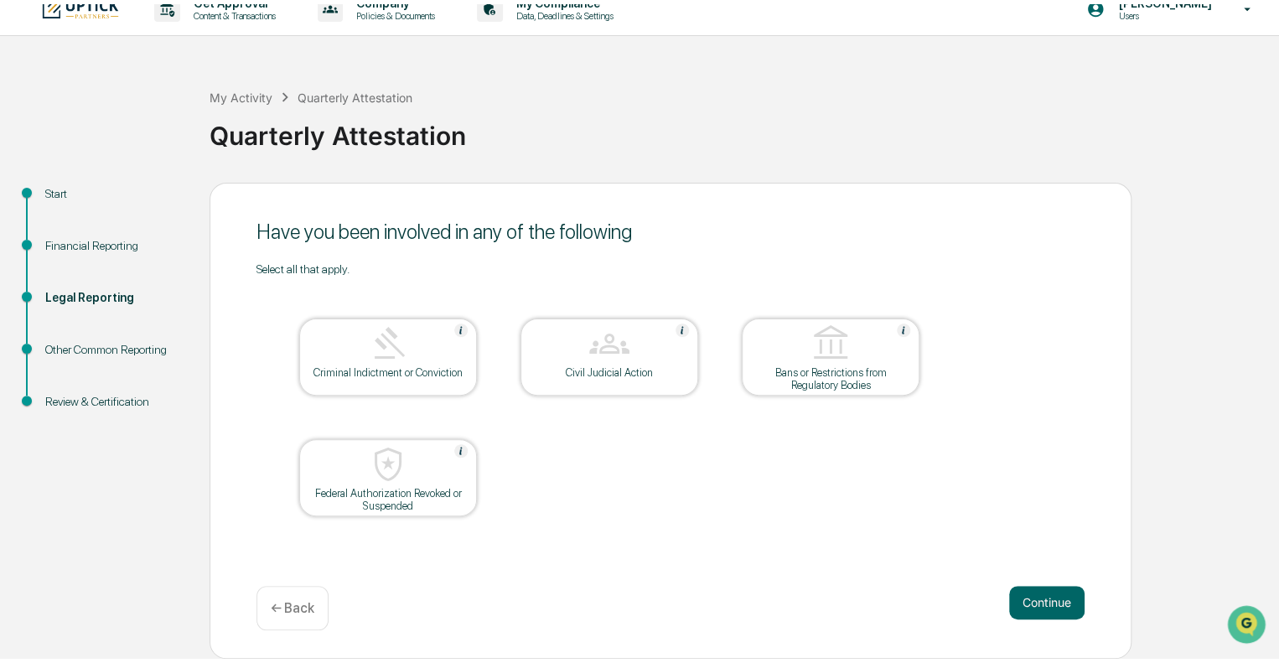
scroll to position [11, 0]
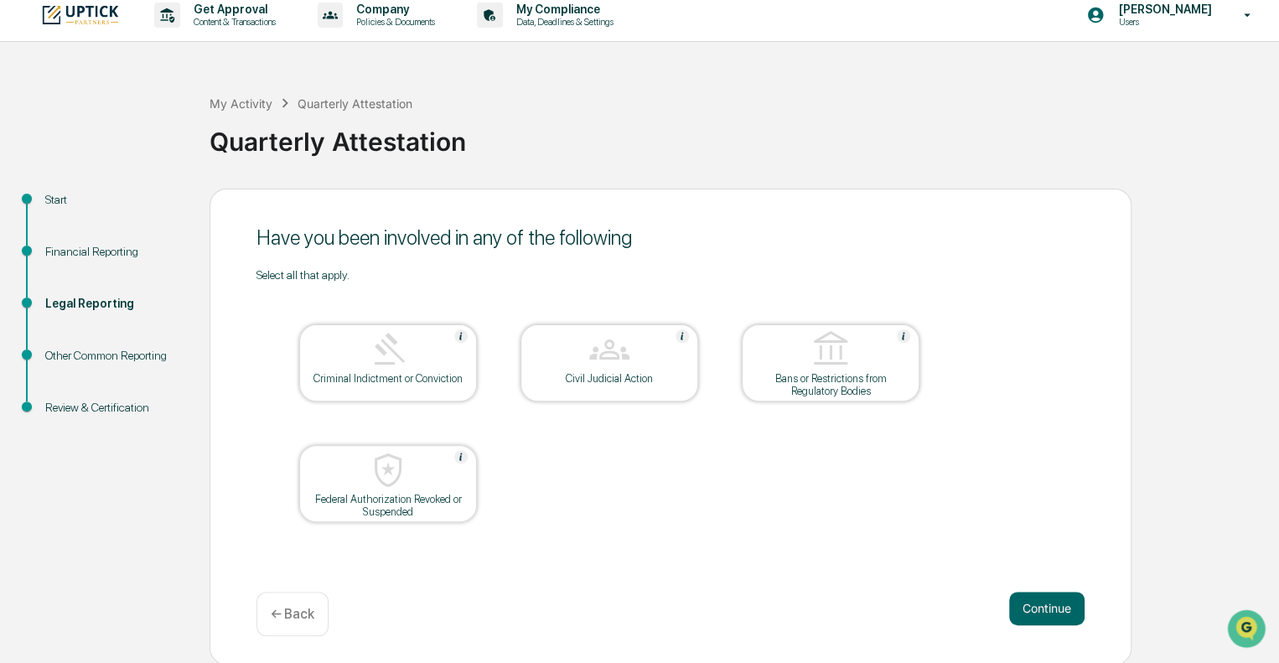
click at [305, 618] on p "← Back" at bounding box center [293, 614] width 44 height 16
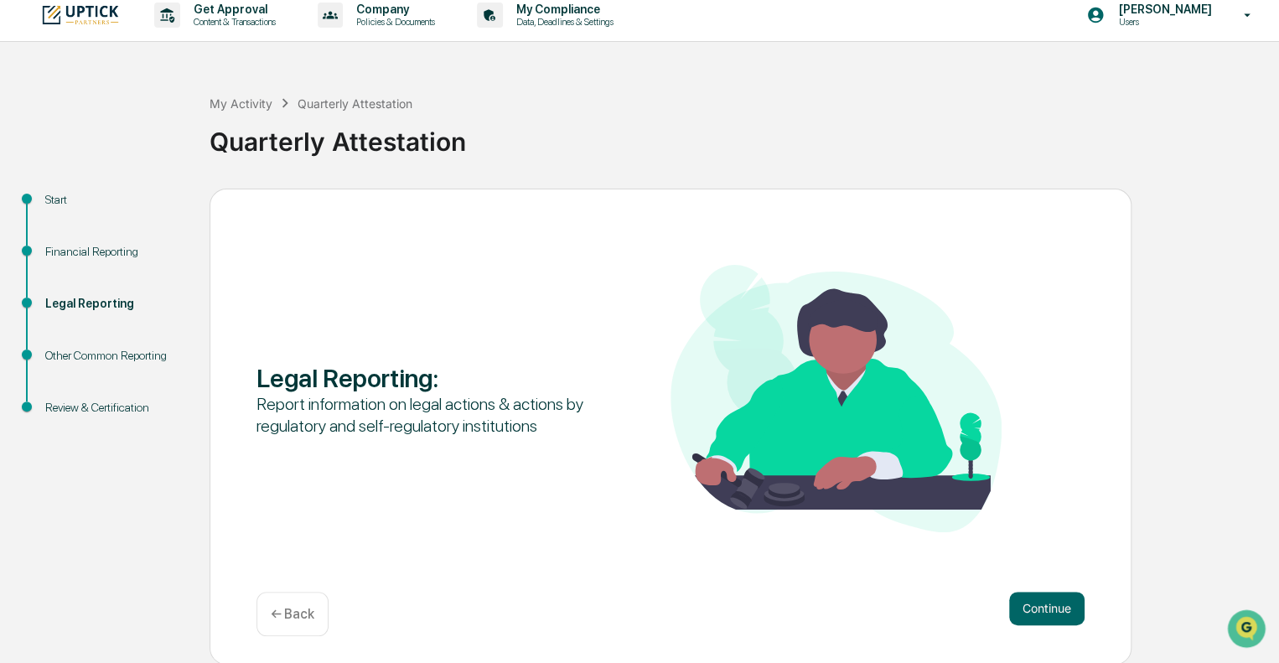
click at [305, 618] on p "← Back" at bounding box center [293, 614] width 44 height 16
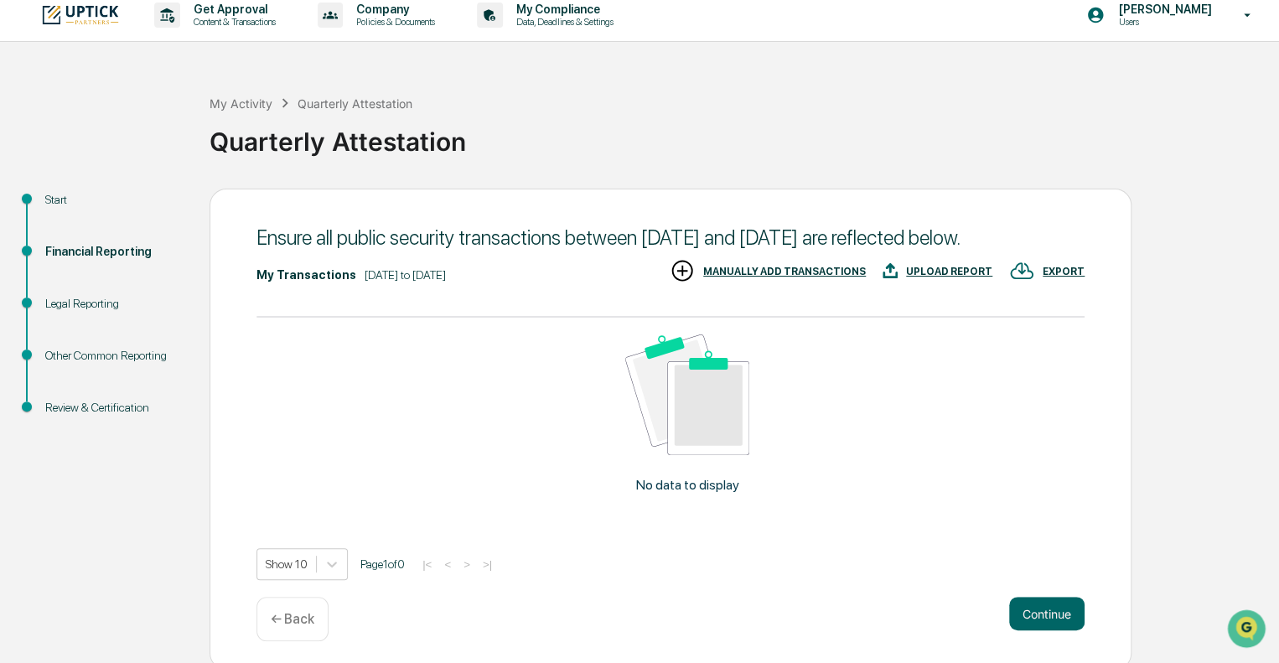
scroll to position [40, 0]
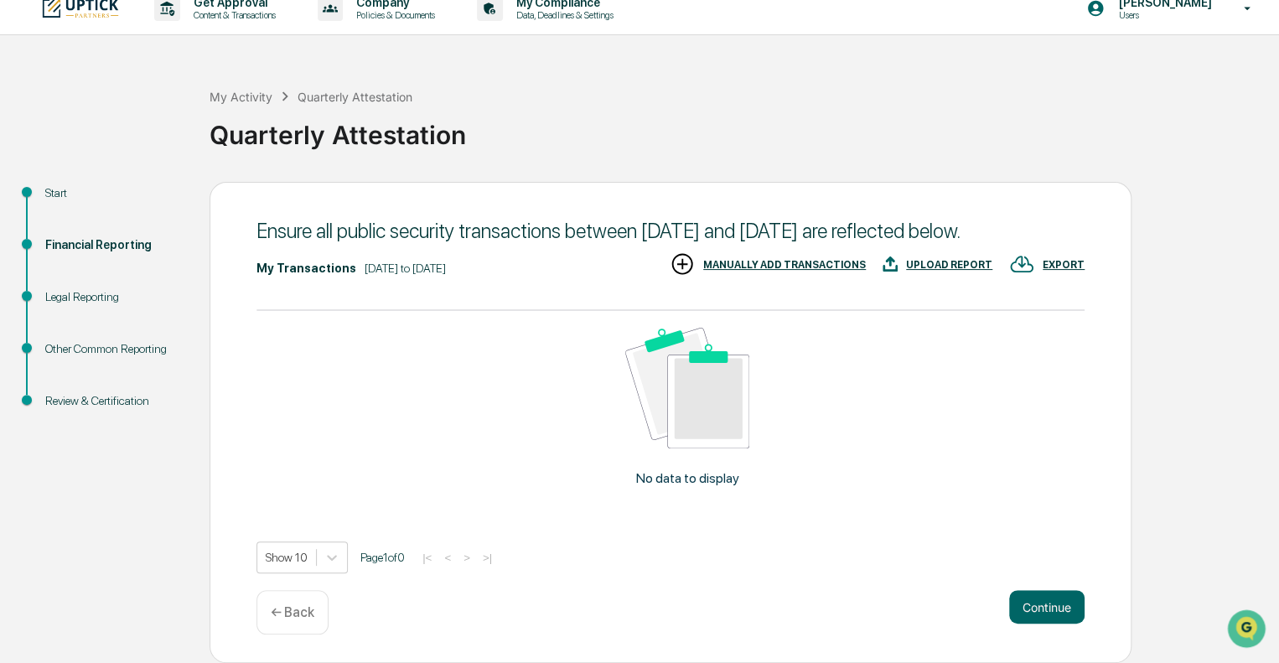
click at [301, 609] on p "← Back" at bounding box center [293, 612] width 44 height 16
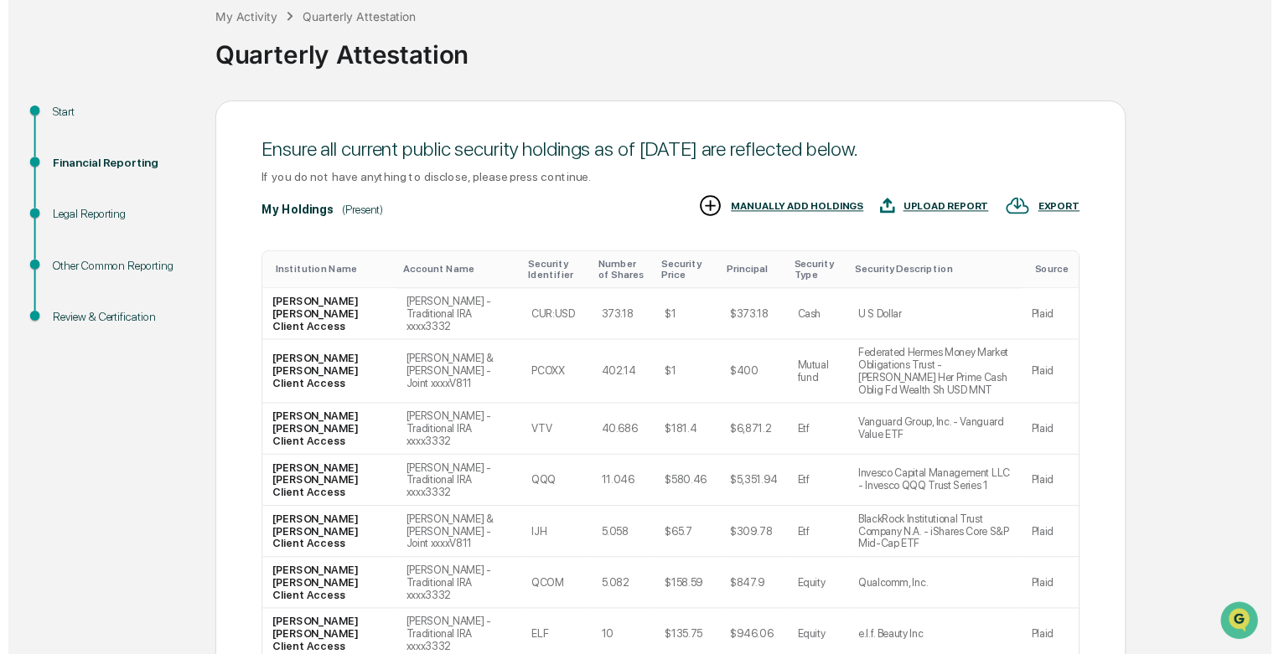
scroll to position [396, 0]
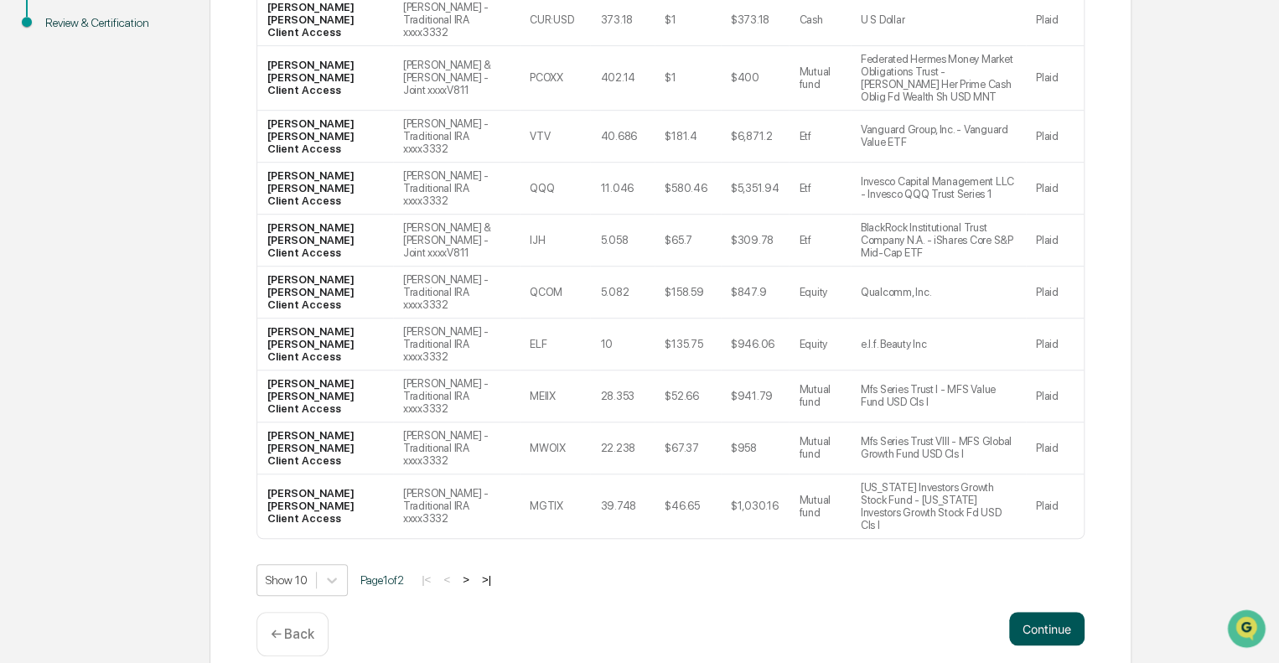
click at [1059, 612] on button "Continue" at bounding box center [1046, 629] width 75 height 34
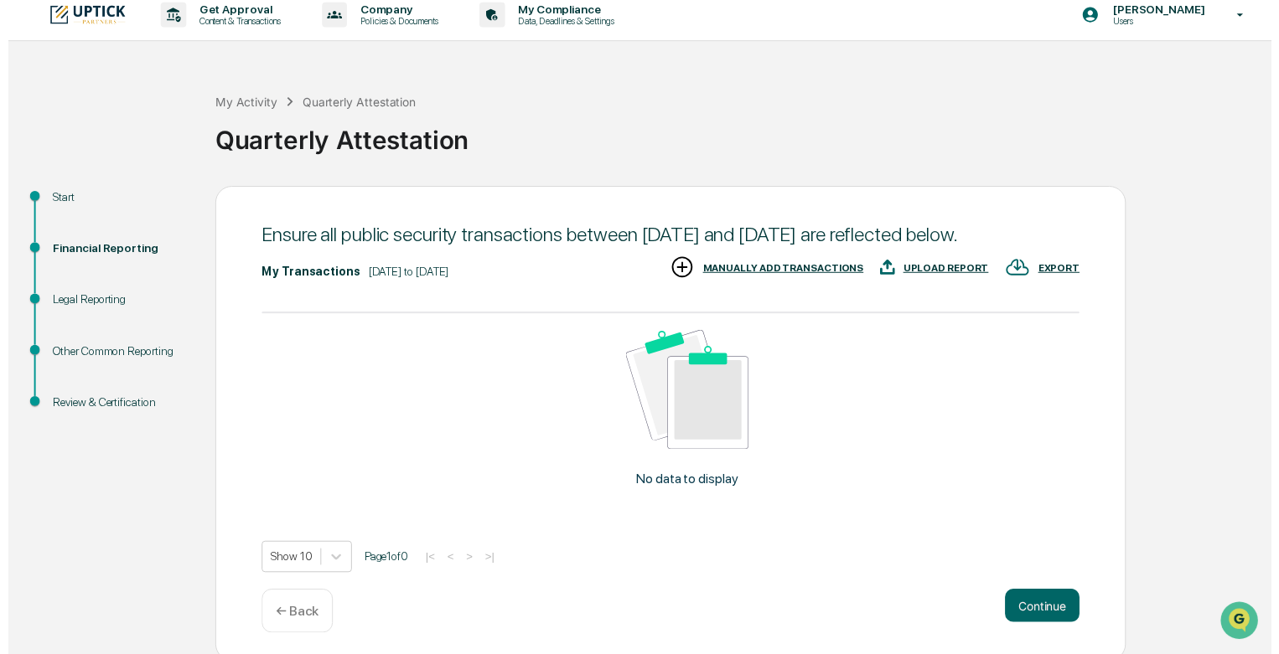
scroll to position [40, 0]
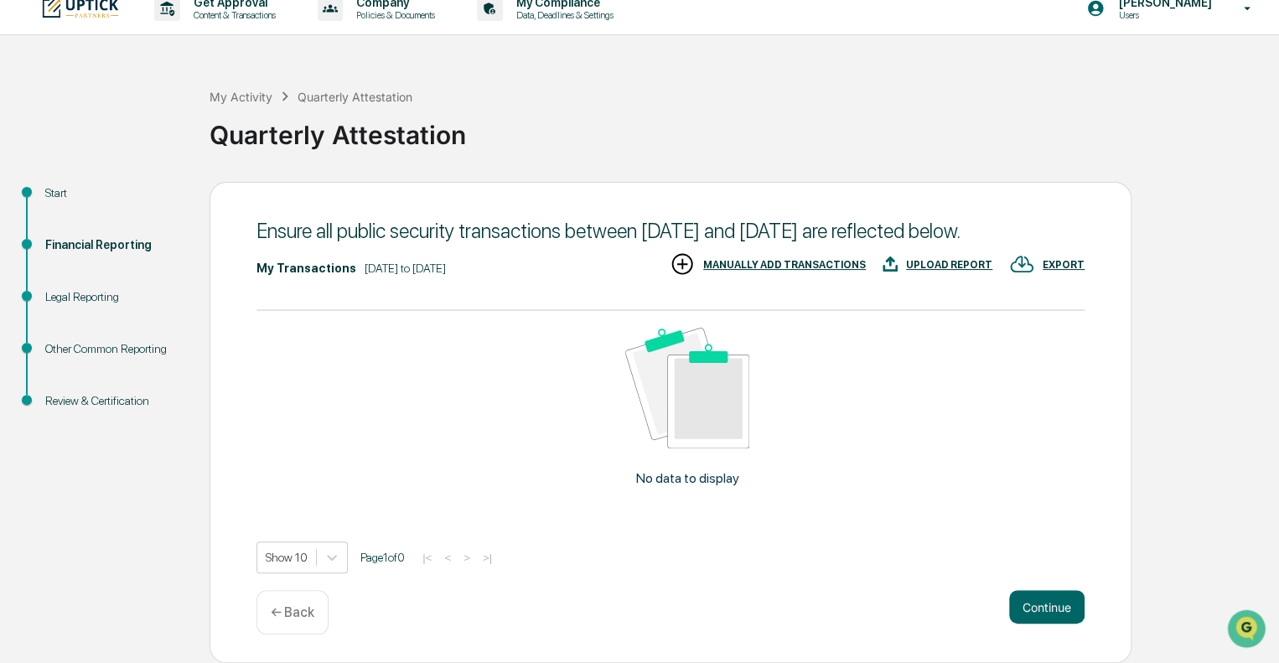
click at [1059, 599] on button "Continue" at bounding box center [1046, 607] width 75 height 34
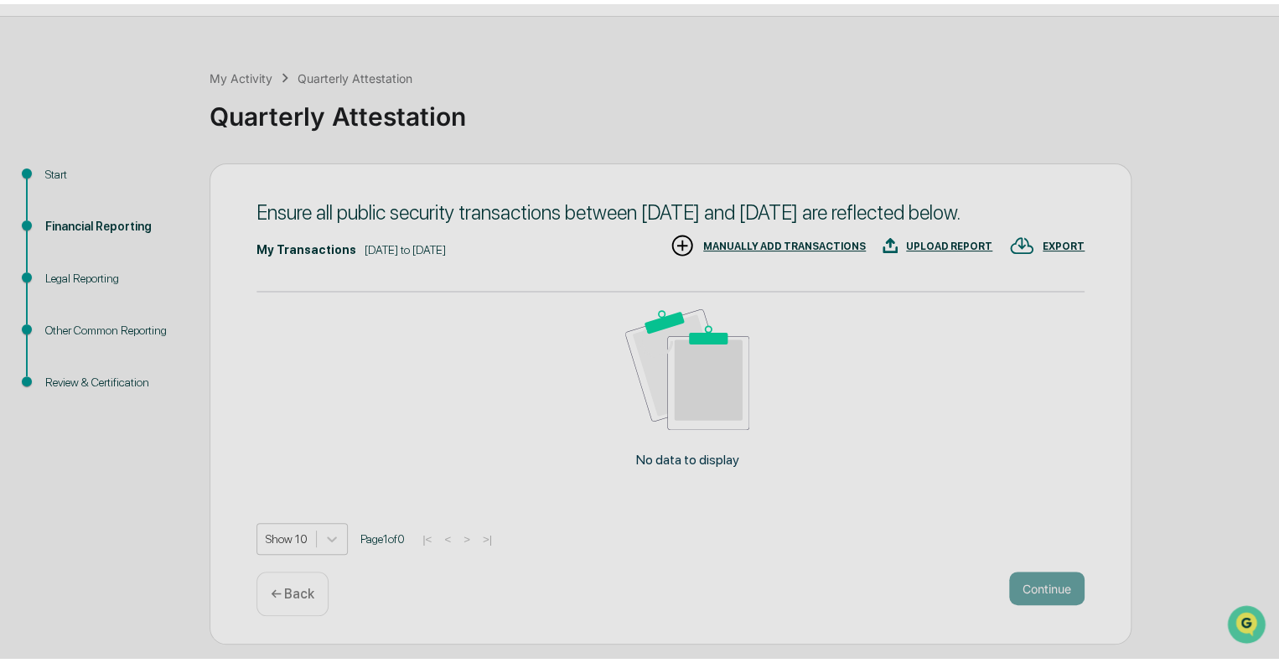
scroll to position [11, 0]
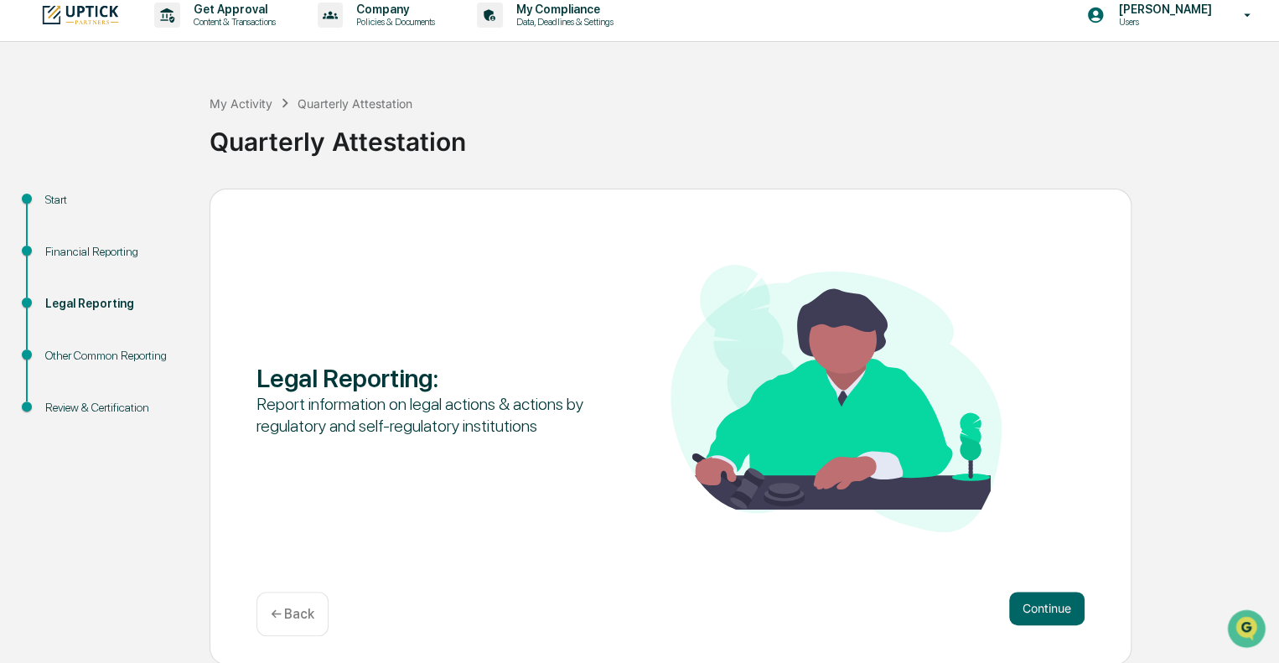
click at [1059, 599] on button "Continue" at bounding box center [1046, 609] width 75 height 34
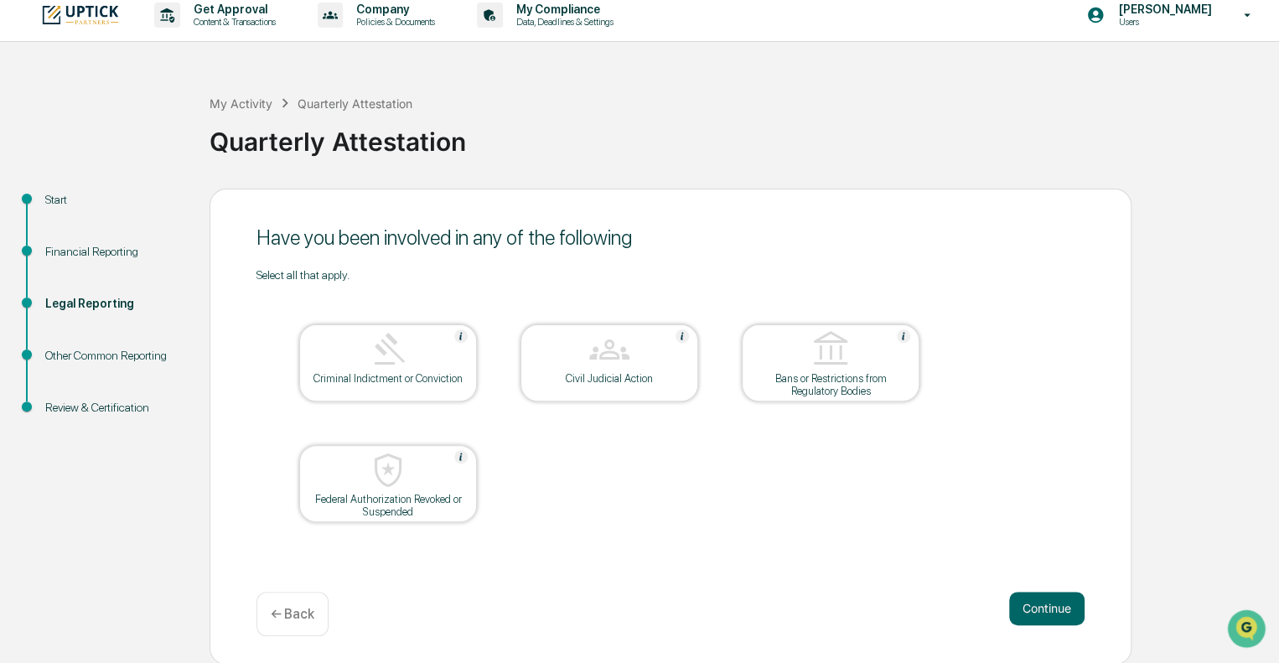
click at [1059, 599] on button "Continue" at bounding box center [1046, 609] width 75 height 34
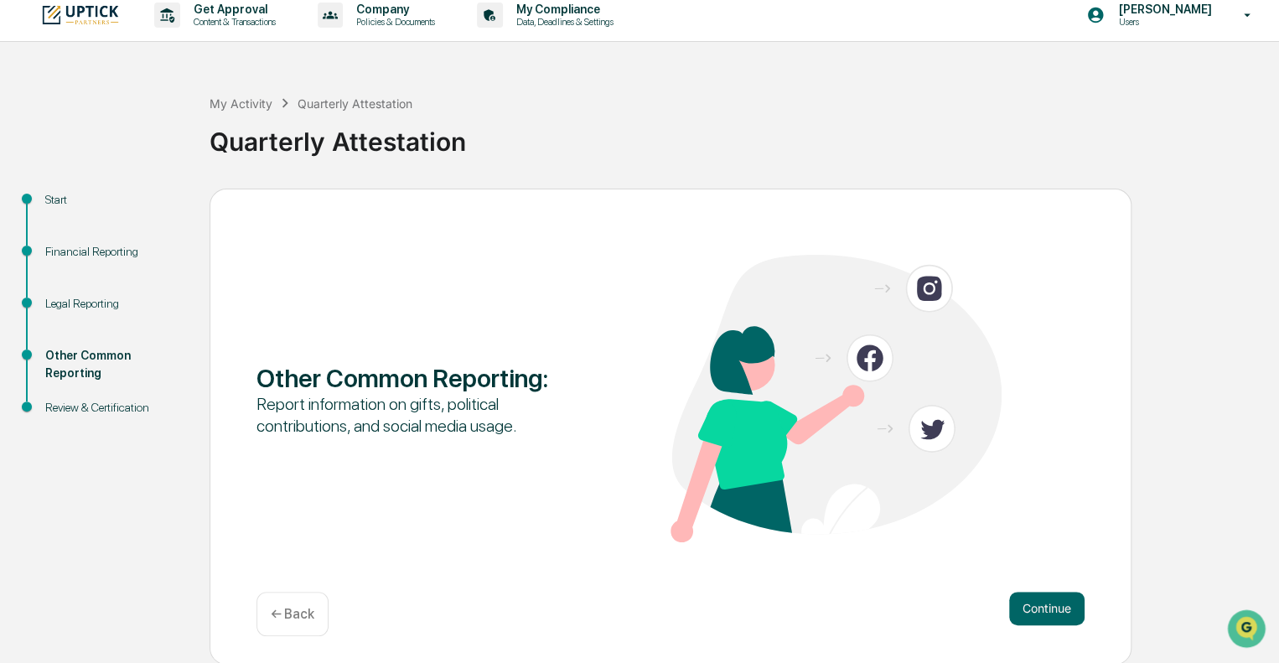
click at [1059, 599] on button "Continue" at bounding box center [1046, 609] width 75 height 34
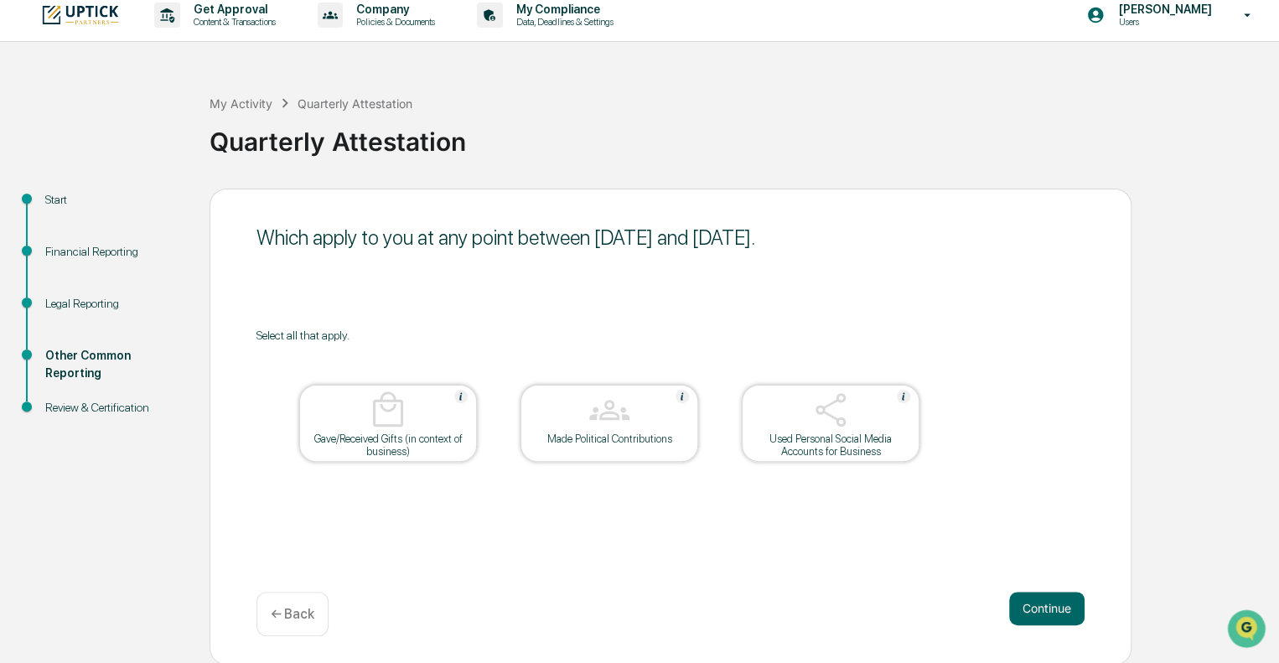
click at [1059, 599] on button "Continue" at bounding box center [1046, 609] width 75 height 34
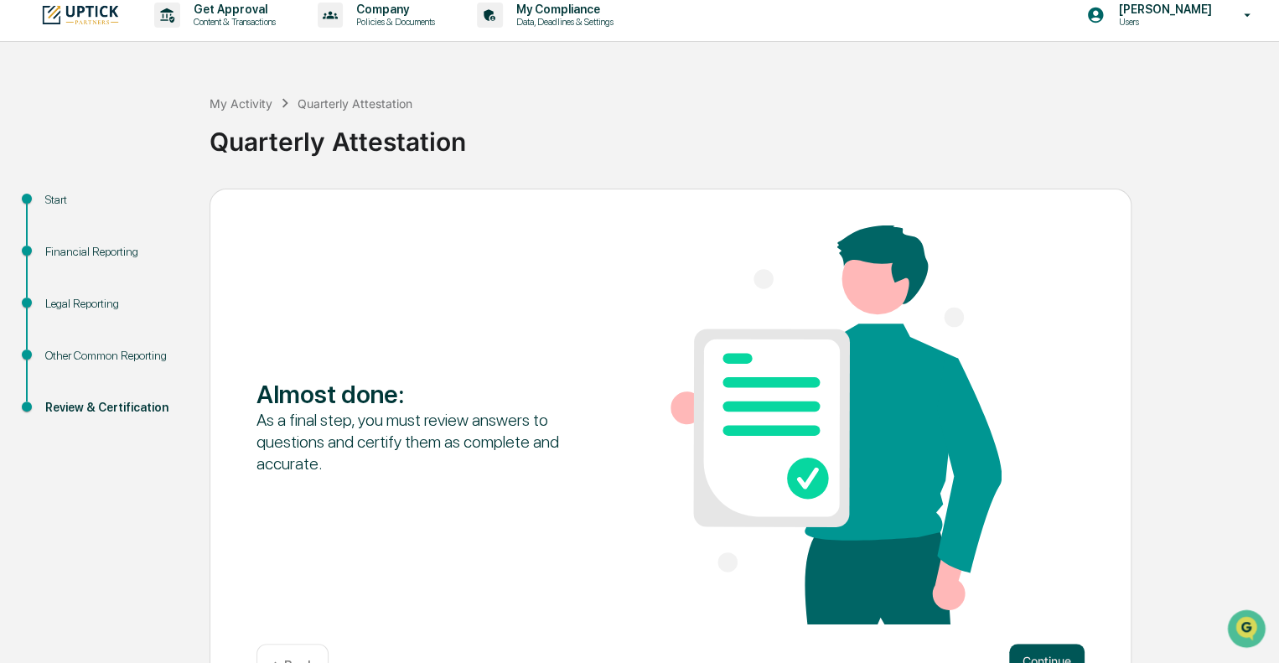
click at [1028, 649] on button "Continue" at bounding box center [1046, 661] width 75 height 34
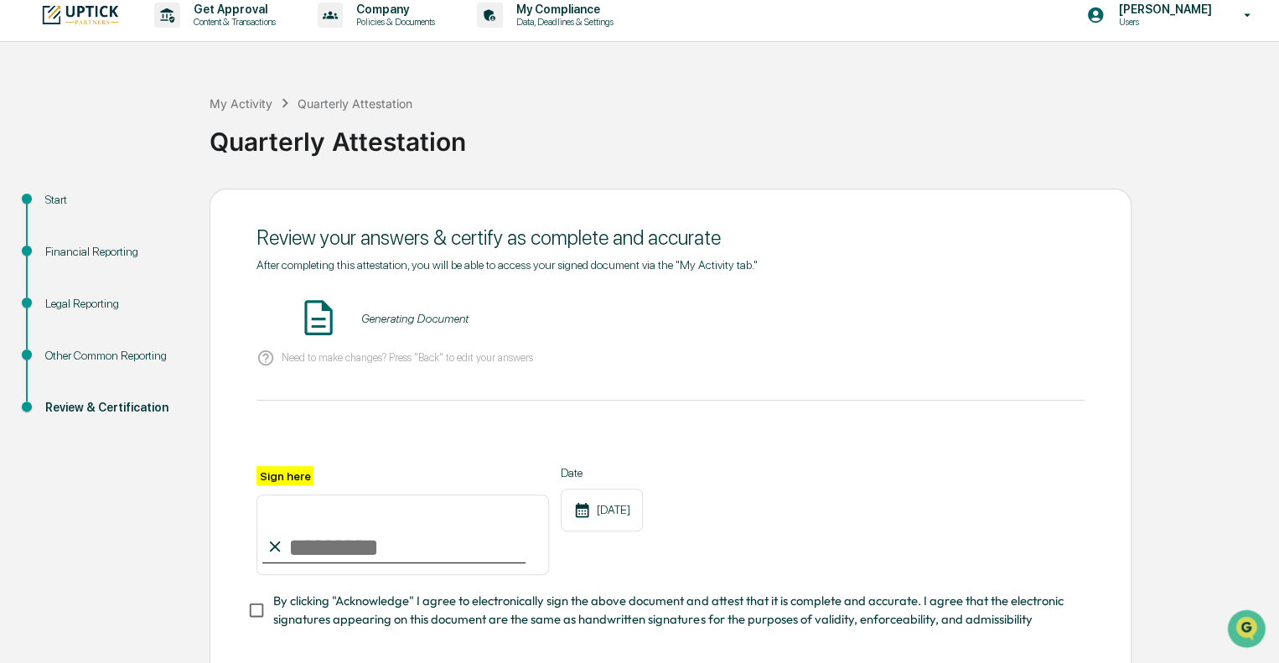
click at [289, 542] on input "Sign here" at bounding box center [402, 534] width 292 height 80
click at [275, 464] on div at bounding box center [670, 446] width 828 height 40
click at [268, 475] on label "Sign here" at bounding box center [284, 475] width 57 height 19
click at [268, 494] on input "Sign here" at bounding box center [402, 534] width 292 height 80
type input "**********"
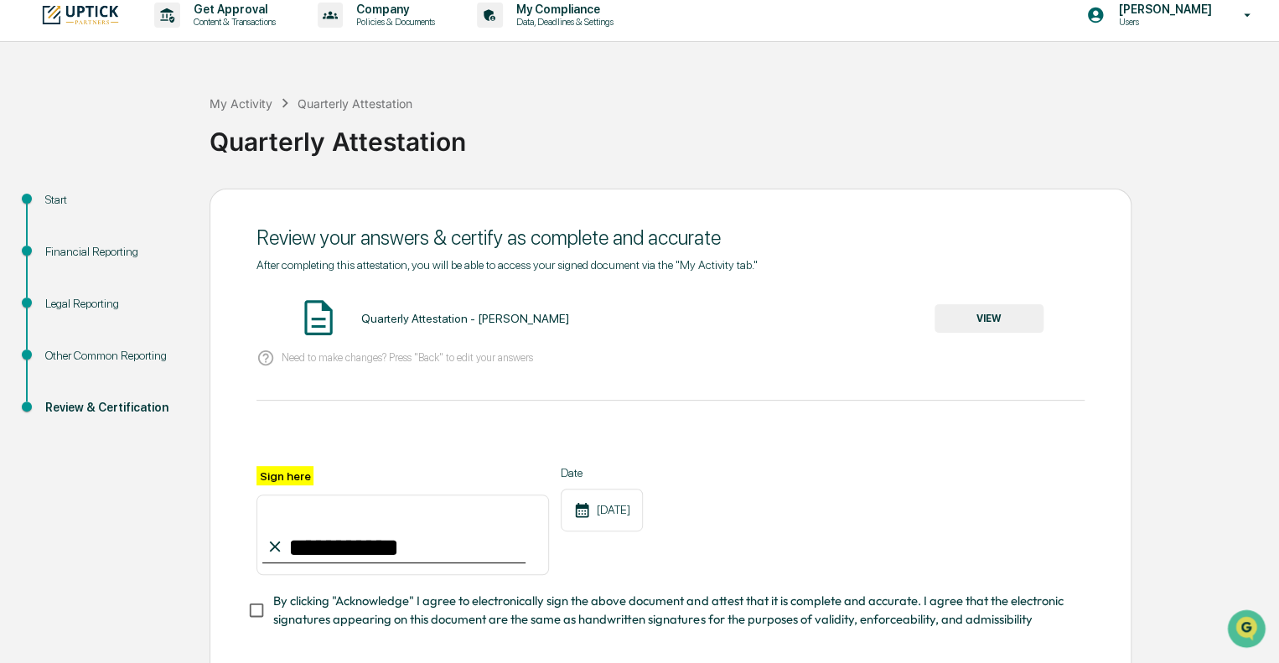
click at [643, 554] on div "Date [DATE]" at bounding box center [602, 520] width 82 height 109
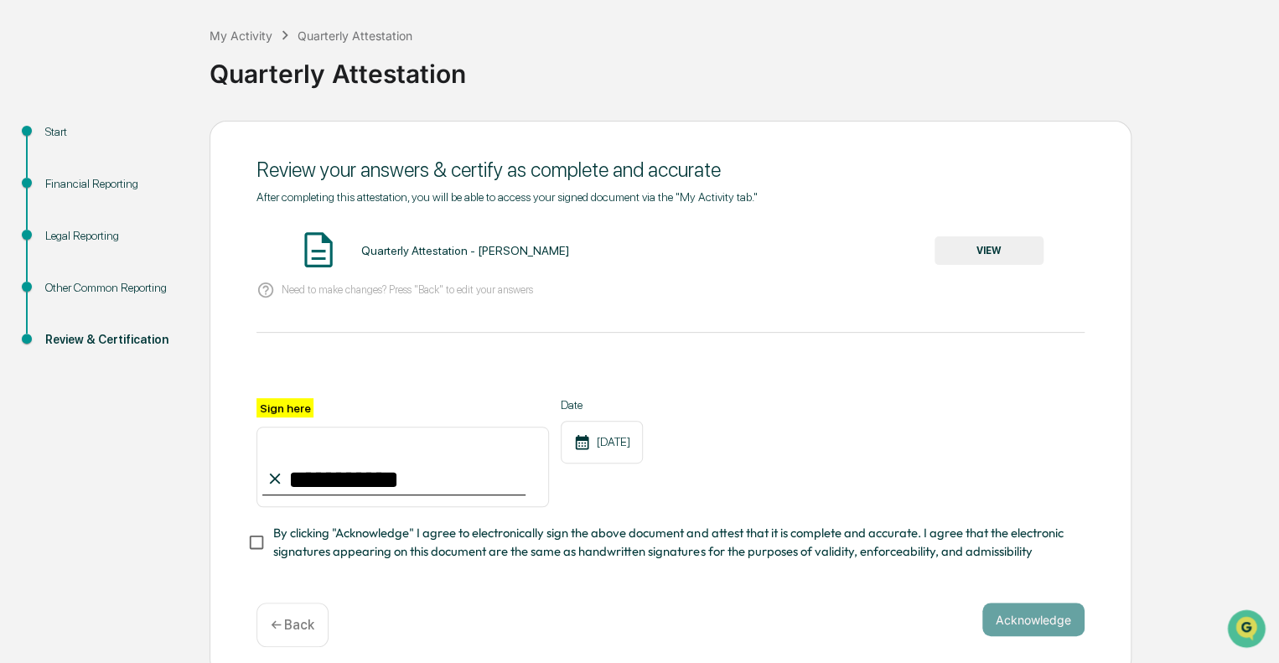
scroll to position [97, 0]
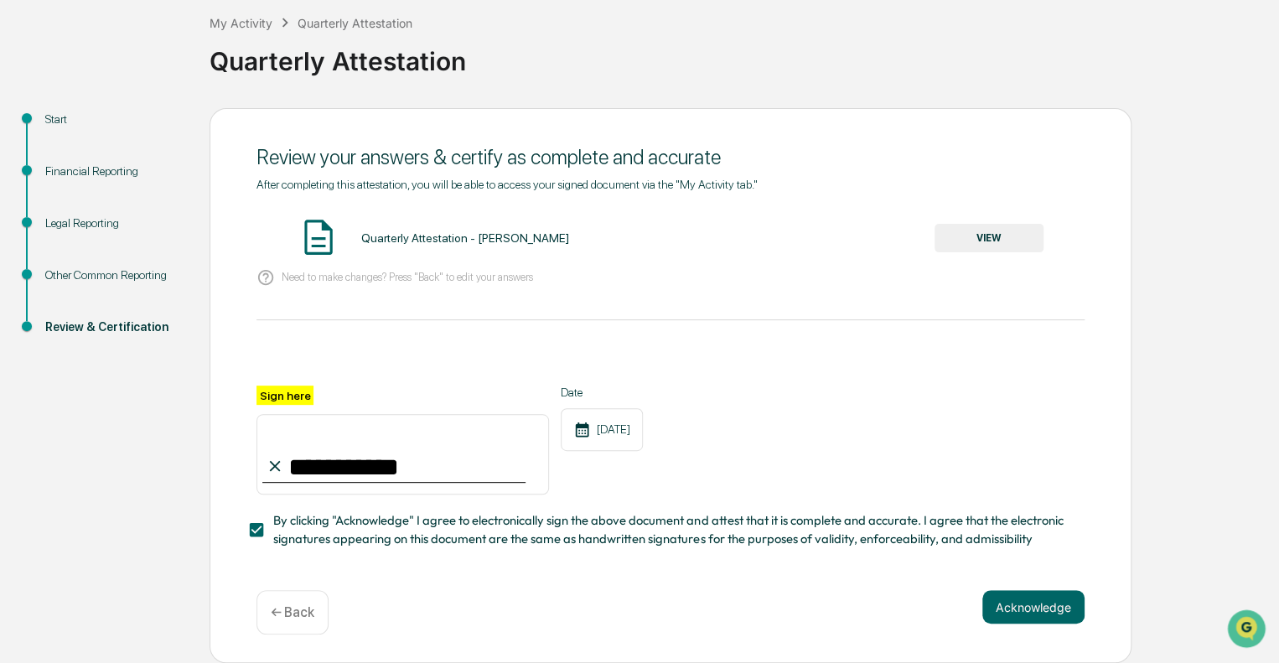
click at [1026, 581] on div "**********" at bounding box center [670, 386] width 922 height 556
click at [1015, 625] on div "Acknowledge ← Back" at bounding box center [670, 612] width 828 height 44
click at [1061, 611] on button "Acknowledge" at bounding box center [1033, 607] width 102 height 34
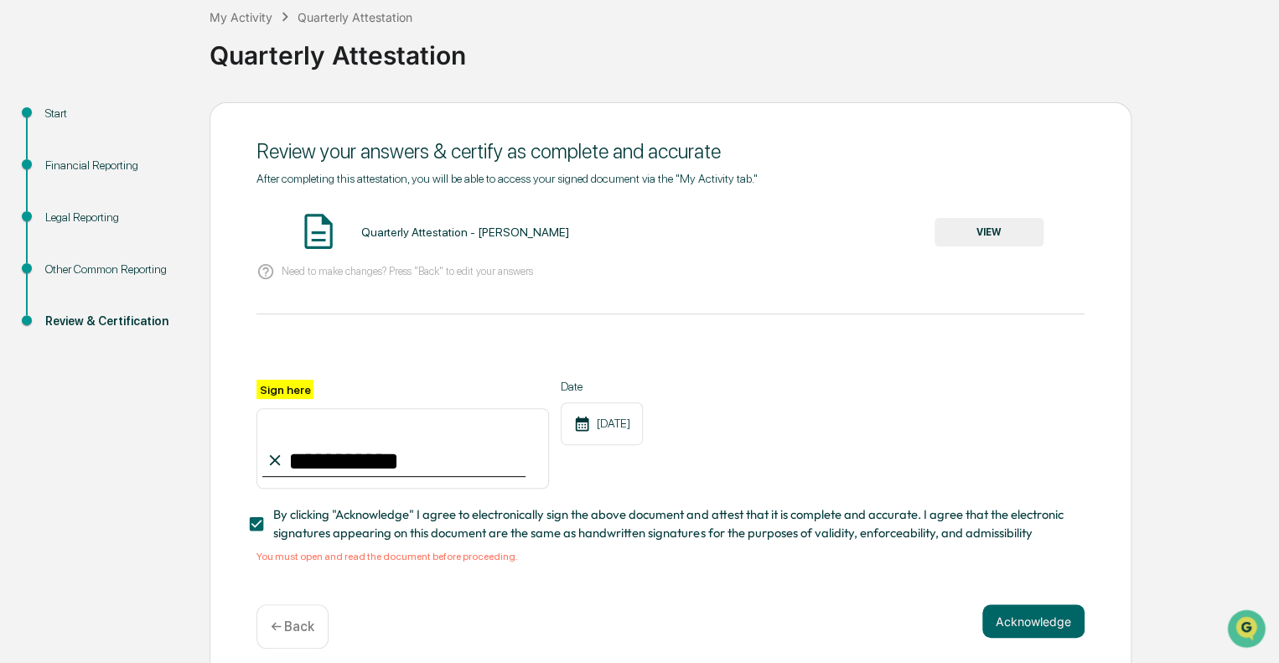
click at [1018, 219] on button "VIEW" at bounding box center [988, 232] width 109 height 28
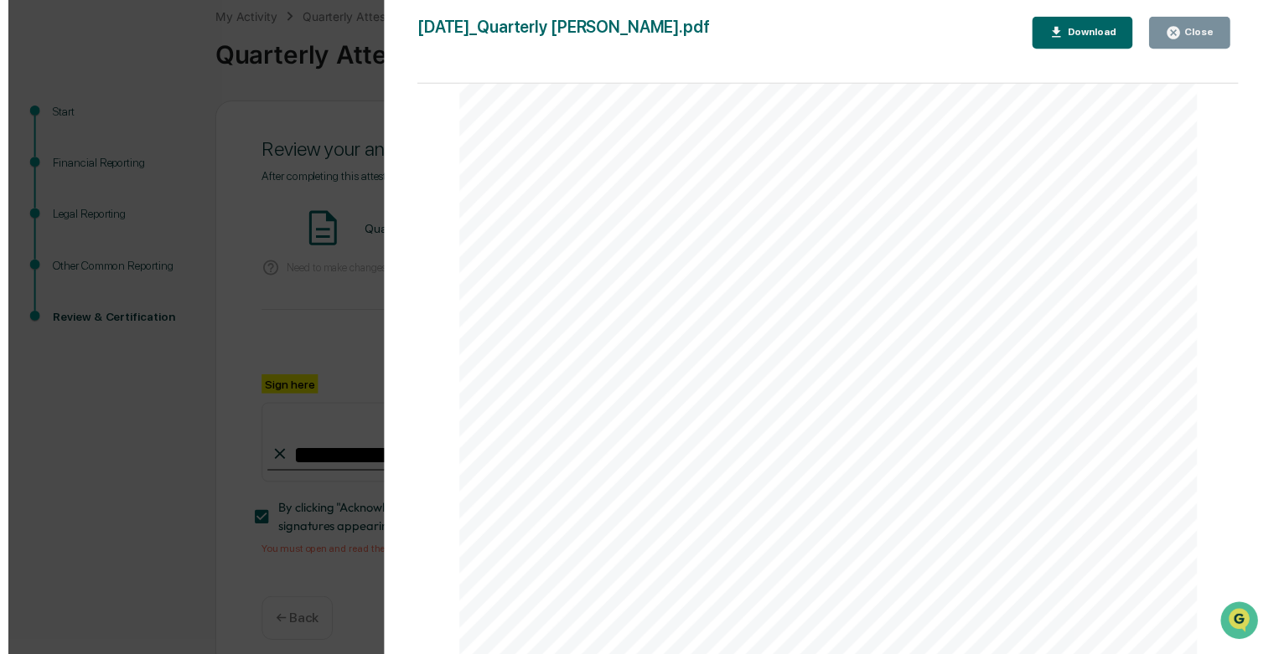
scroll to position [2554, 0]
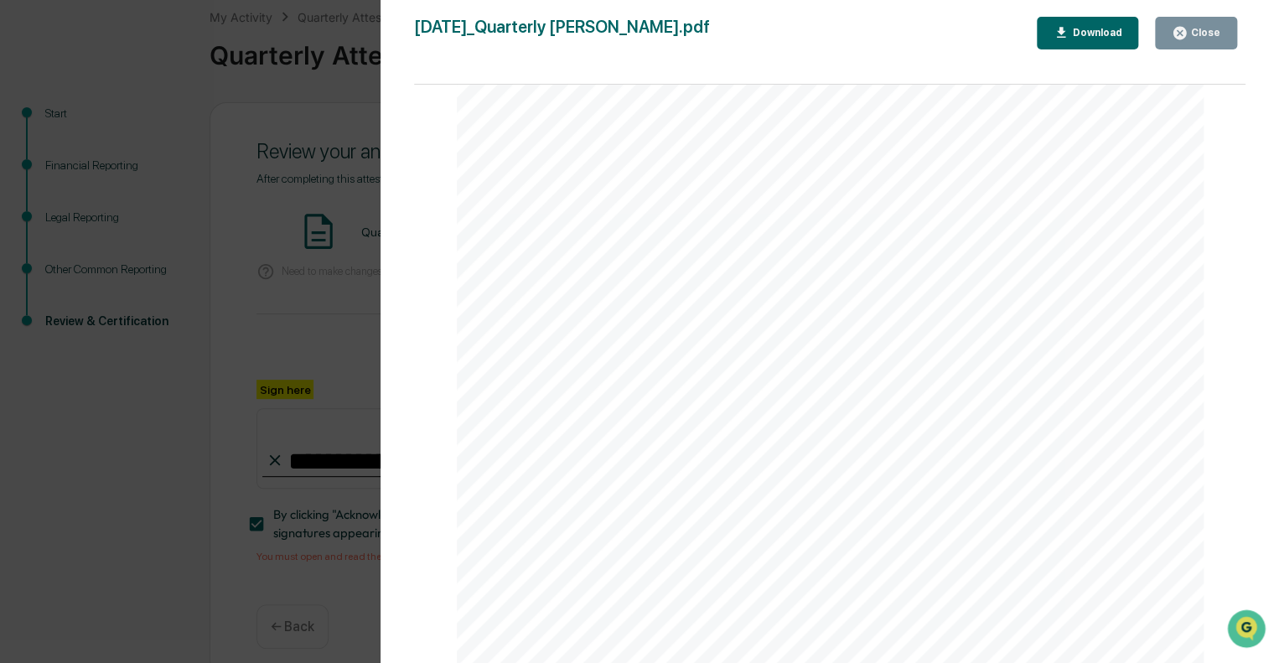
click at [1199, 36] on div "Close" at bounding box center [1203, 33] width 33 height 12
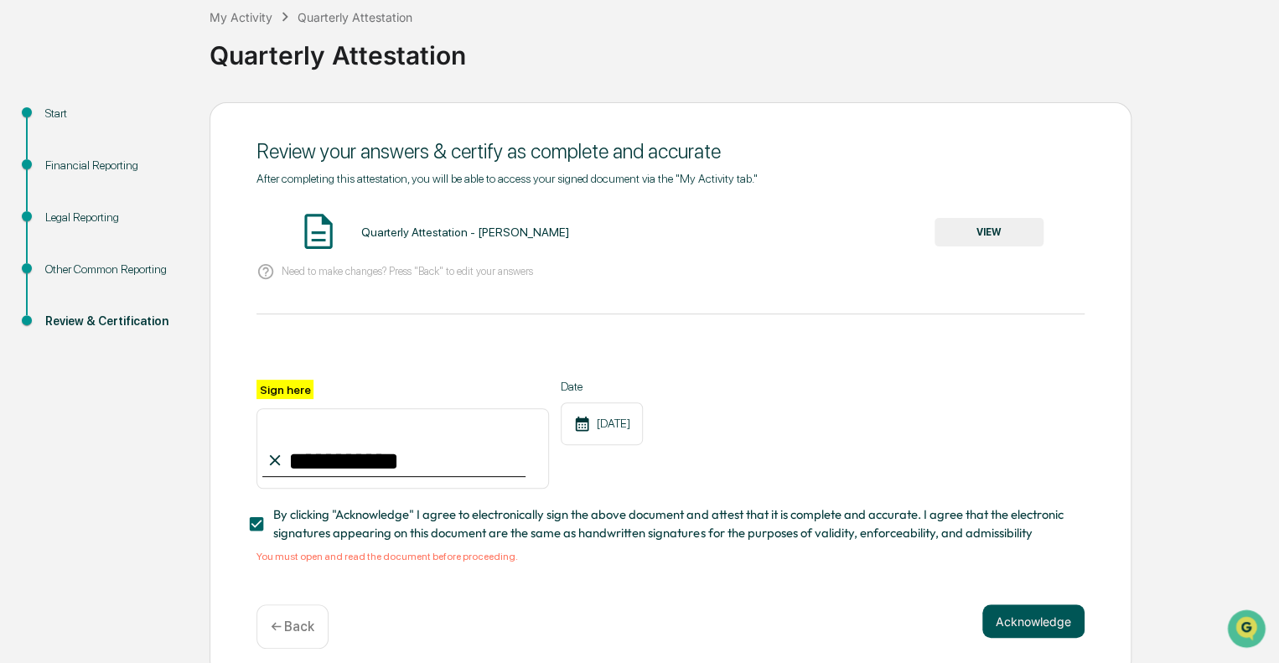
click at [1042, 614] on button "Acknowledge" at bounding box center [1033, 621] width 102 height 34
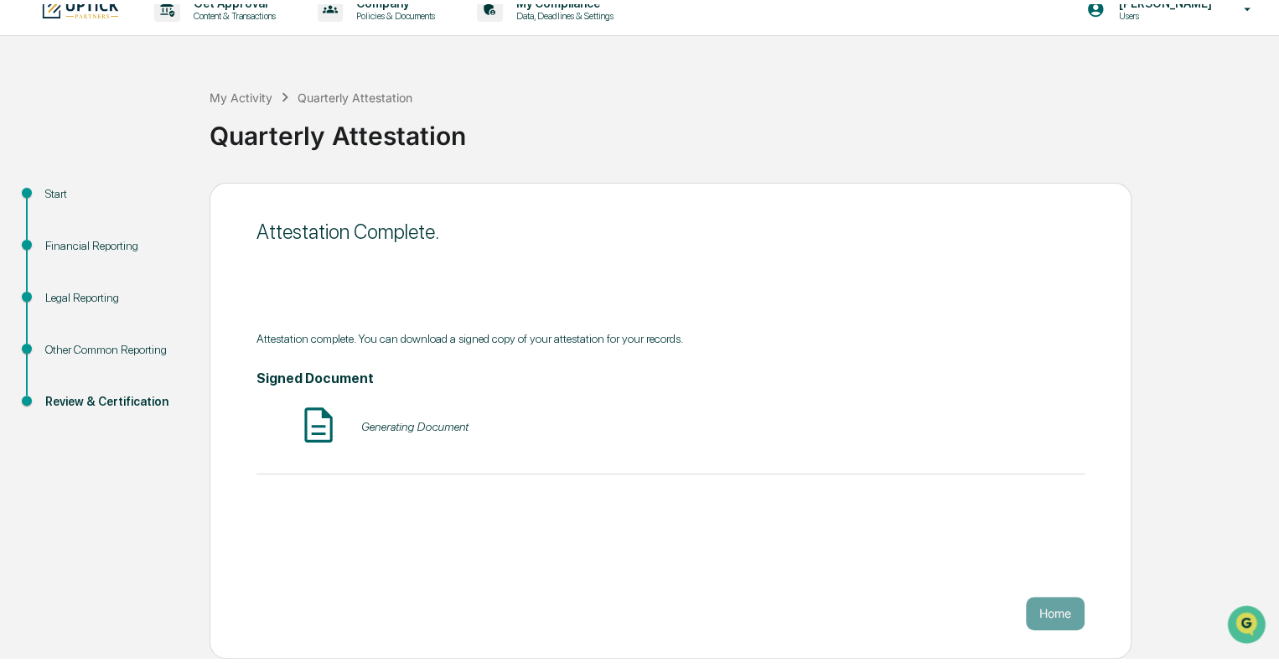
scroll to position [11, 0]
